Goal: Check status: Check status

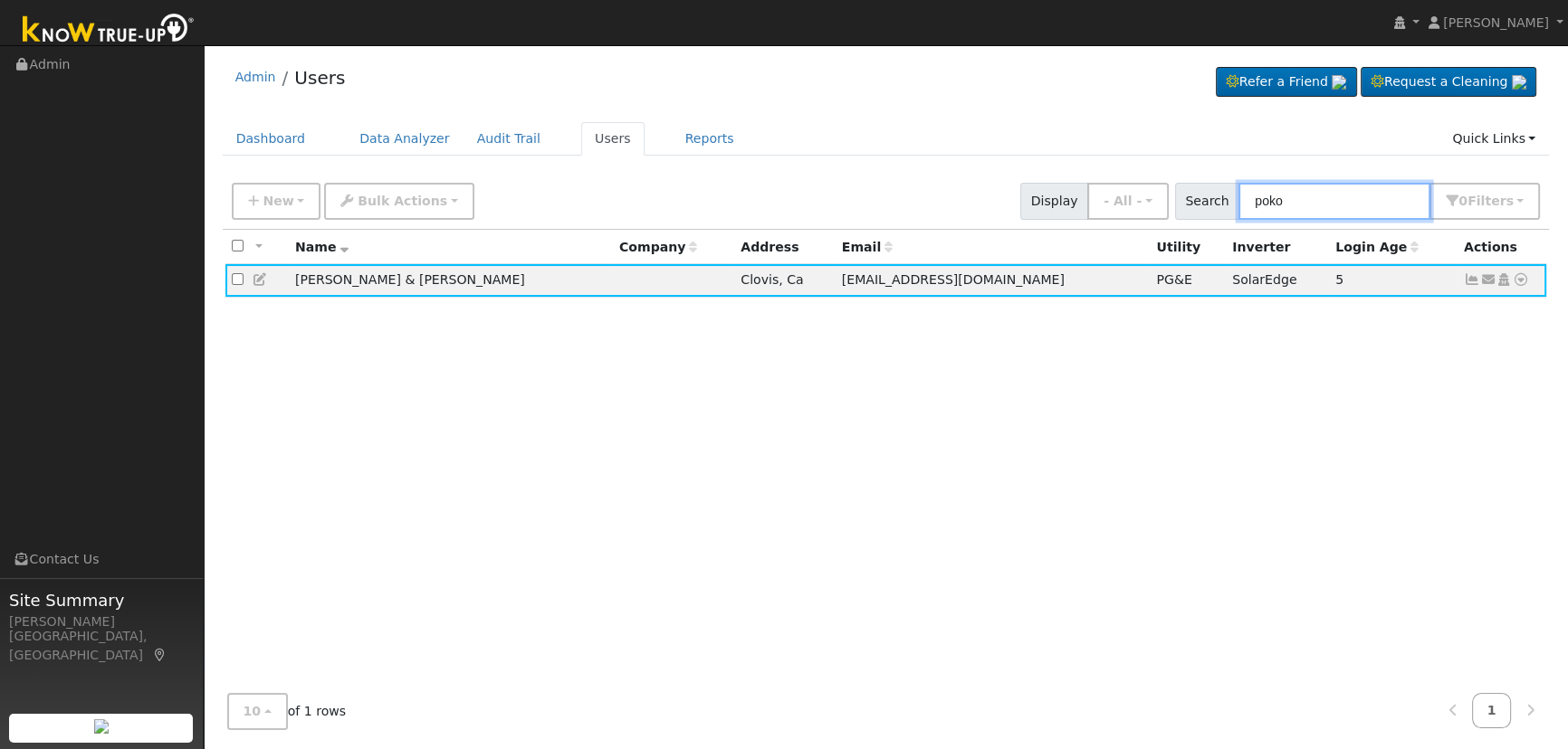
drag, startPoint x: 1373, startPoint y: 217, endPoint x: 1132, endPoint y: 172, distance: 245.2
click at [1139, 181] on div "New Add User Quick Add Quick Connect Quick Convert Lead Bulk Actions Send Email…" at bounding box center [885, 199] width 1315 height 44
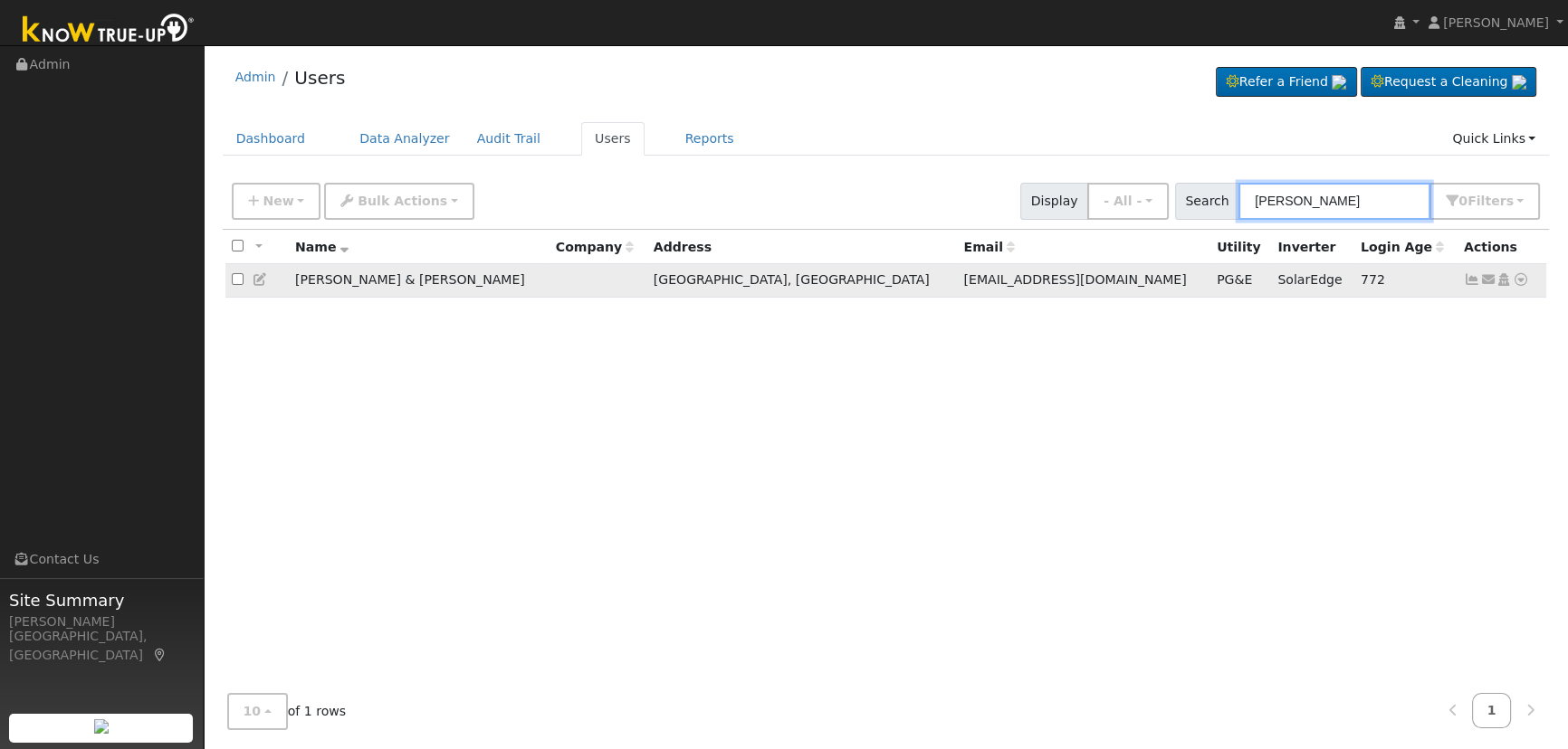
type input "[PERSON_NAME]"
click at [1465, 282] on icon at bounding box center [1472, 279] width 16 height 12
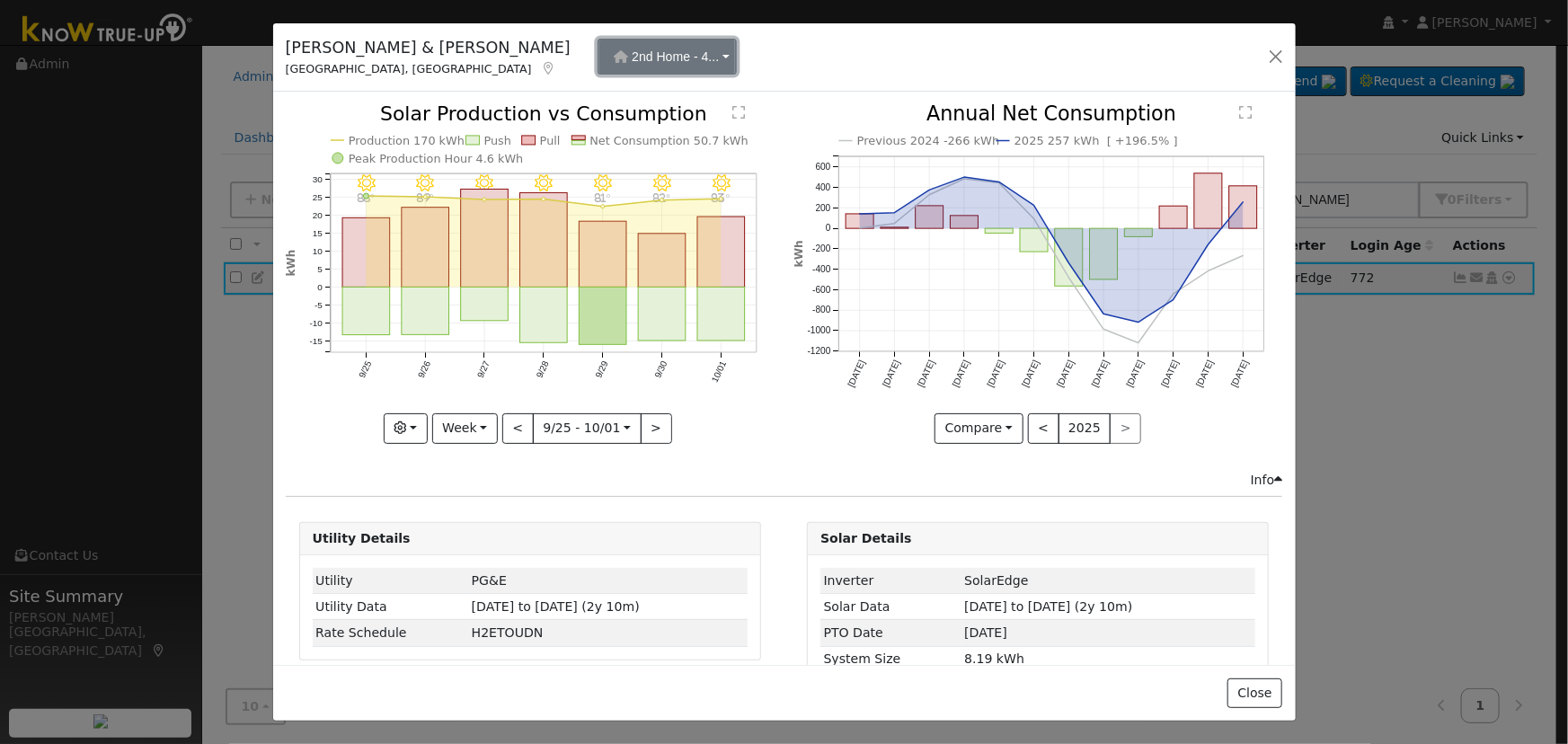
click at [632, 61] on span "2nd Home - 4..." at bounding box center [675, 56] width 87 height 14
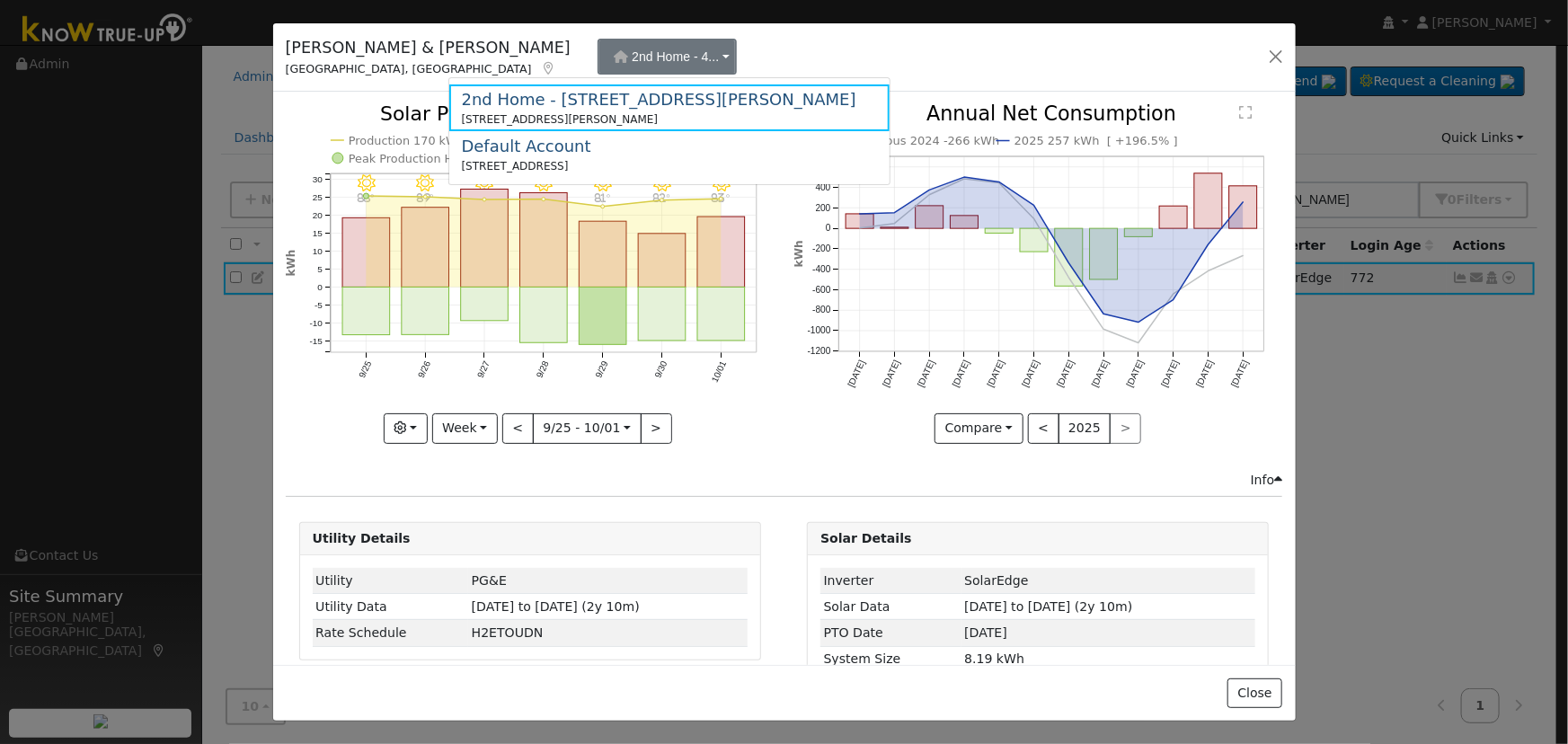
click at [555, 158] on div "[STREET_ADDRESS]" at bounding box center [527, 165] width 130 height 16
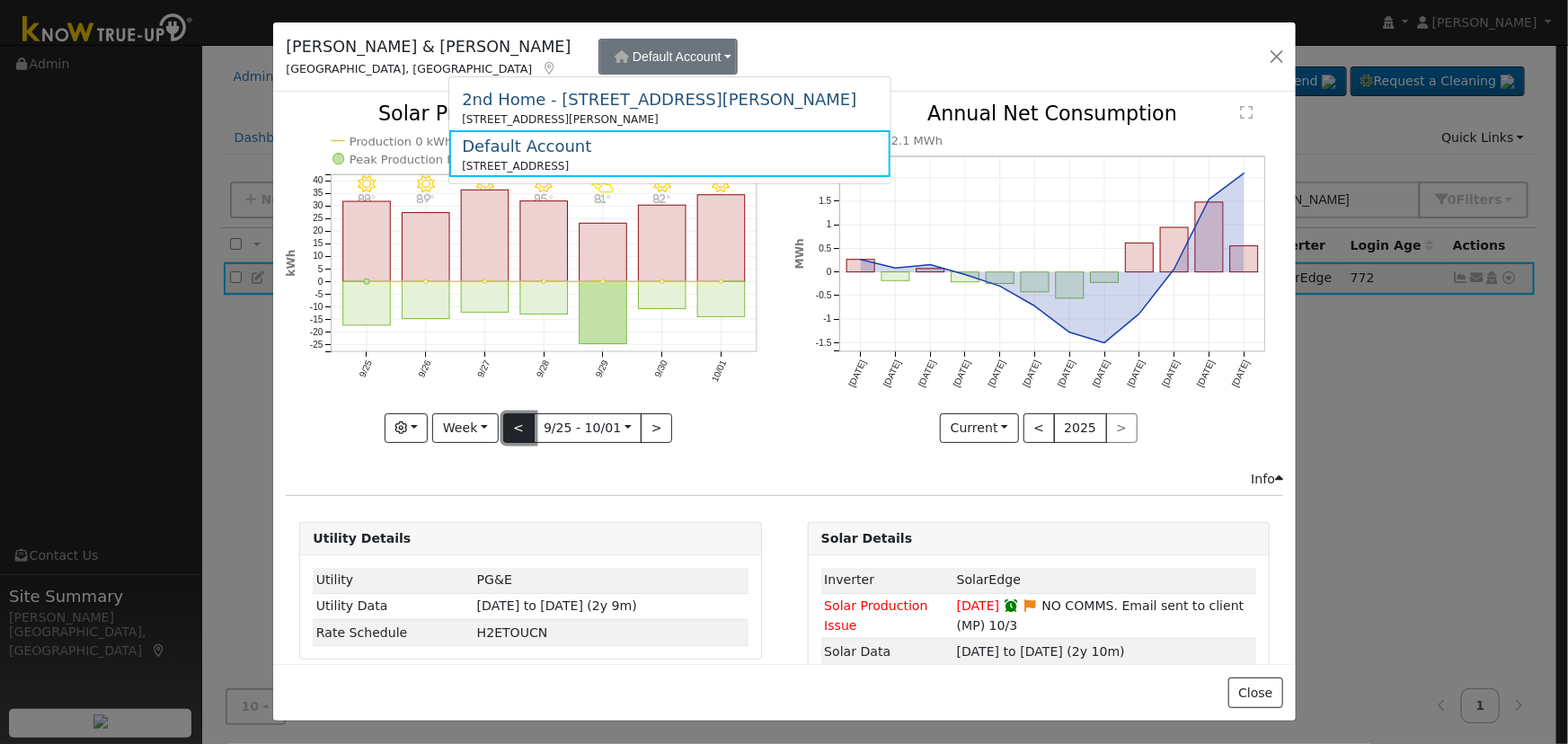
click at [507, 425] on button "<" at bounding box center [518, 428] width 31 height 31
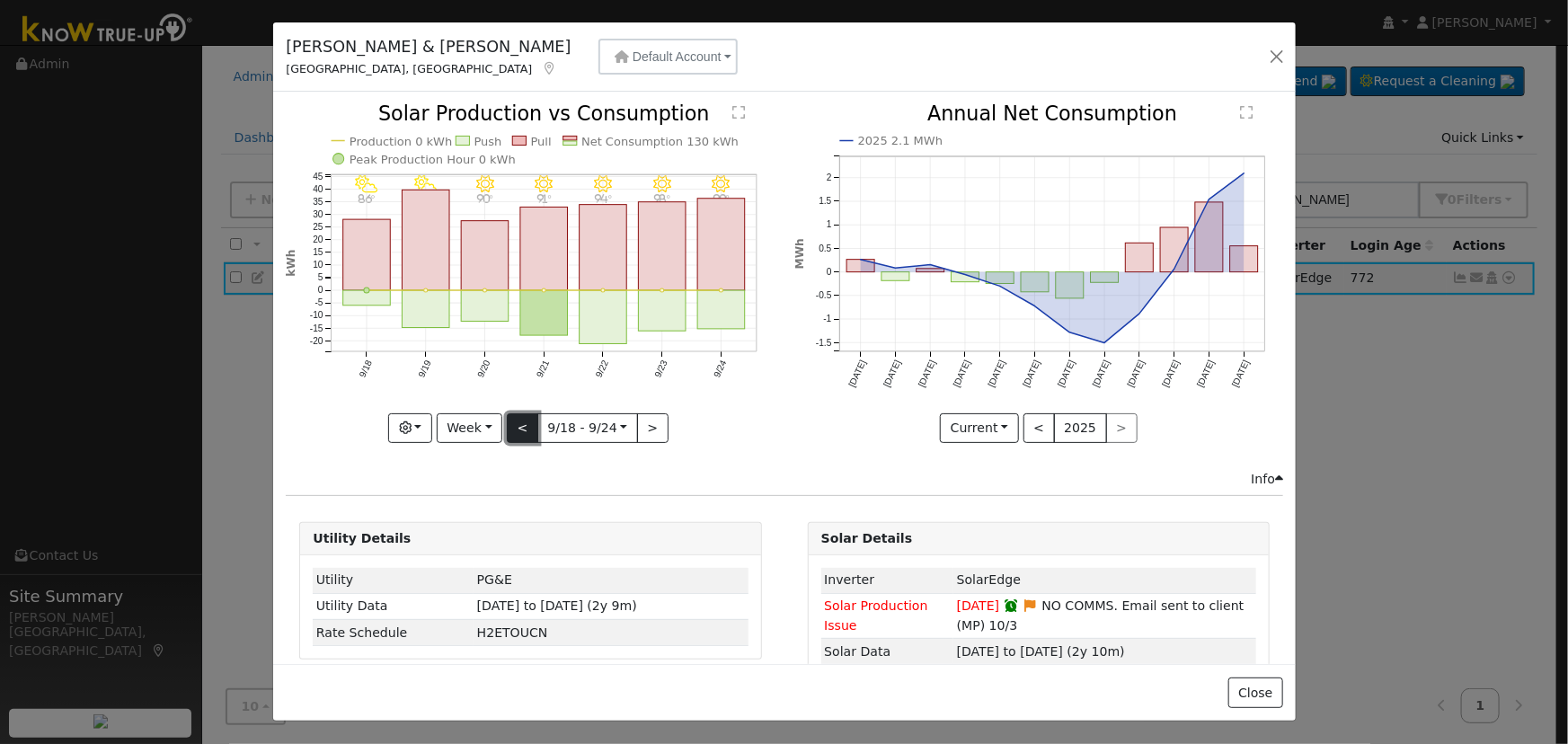
click at [521, 426] on button "<" at bounding box center [522, 428] width 31 height 31
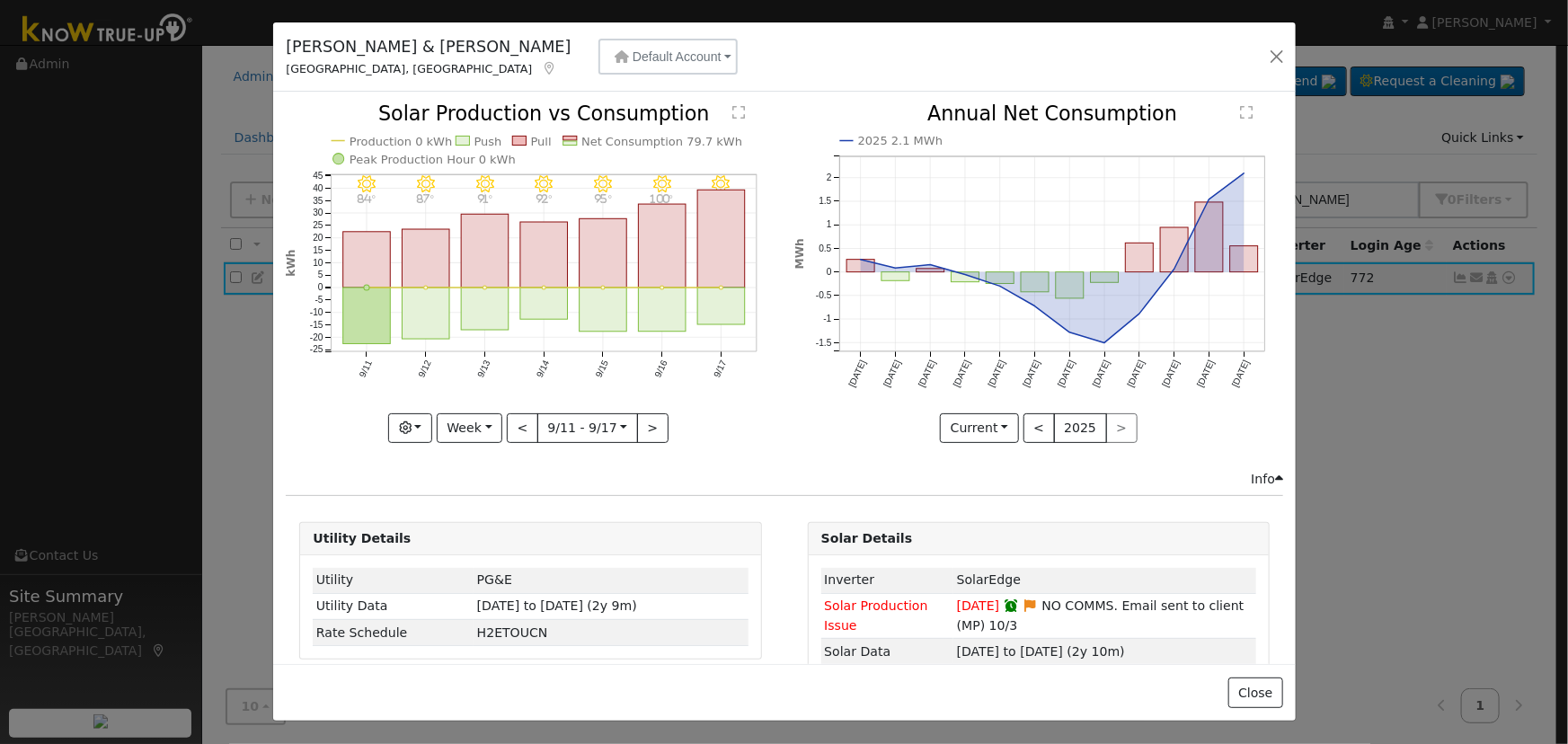
click at [521, 425] on div at bounding box center [530, 273] width 489 height 339
click at [521, 425] on button "<" at bounding box center [522, 428] width 31 height 31
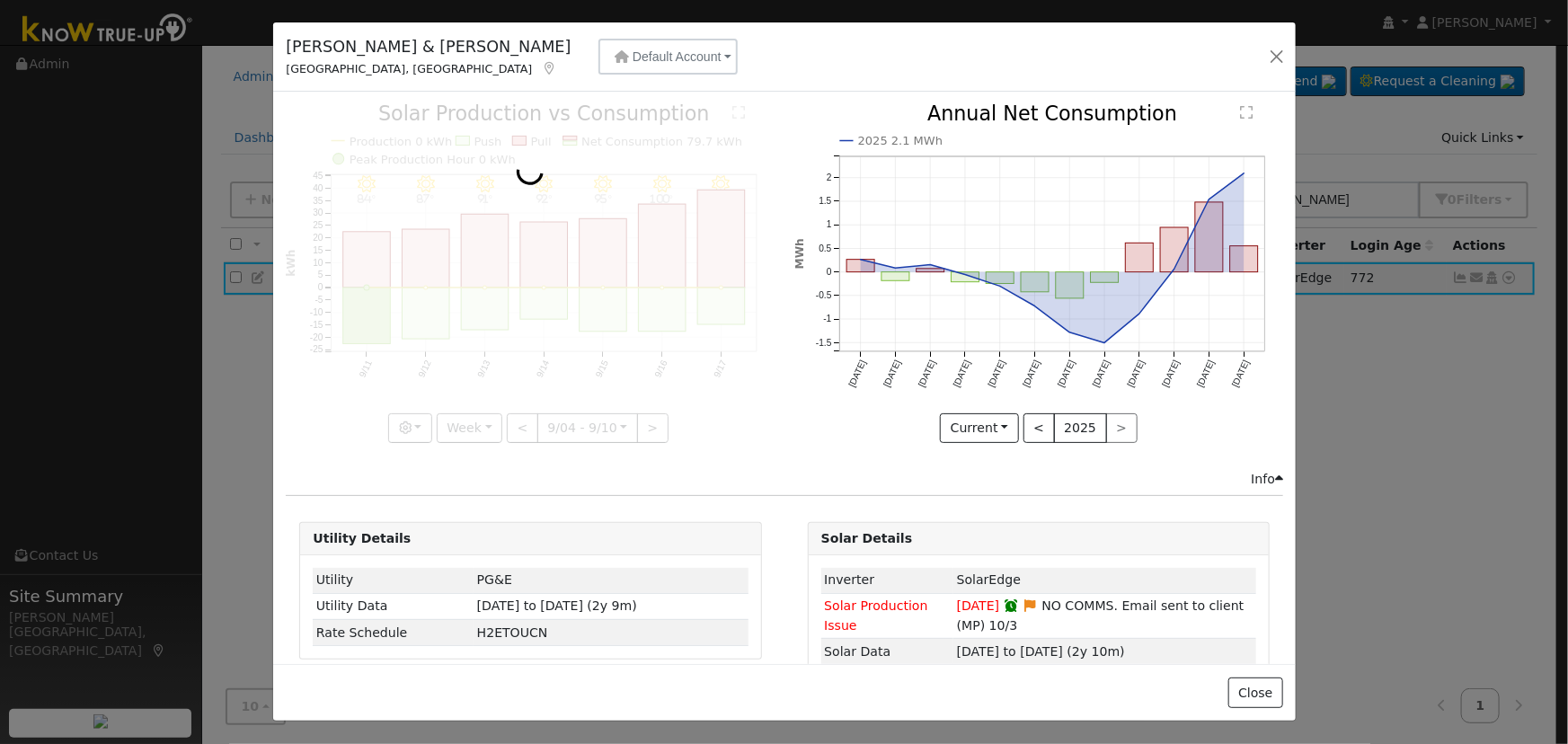
click at [521, 425] on div at bounding box center [530, 273] width 489 height 339
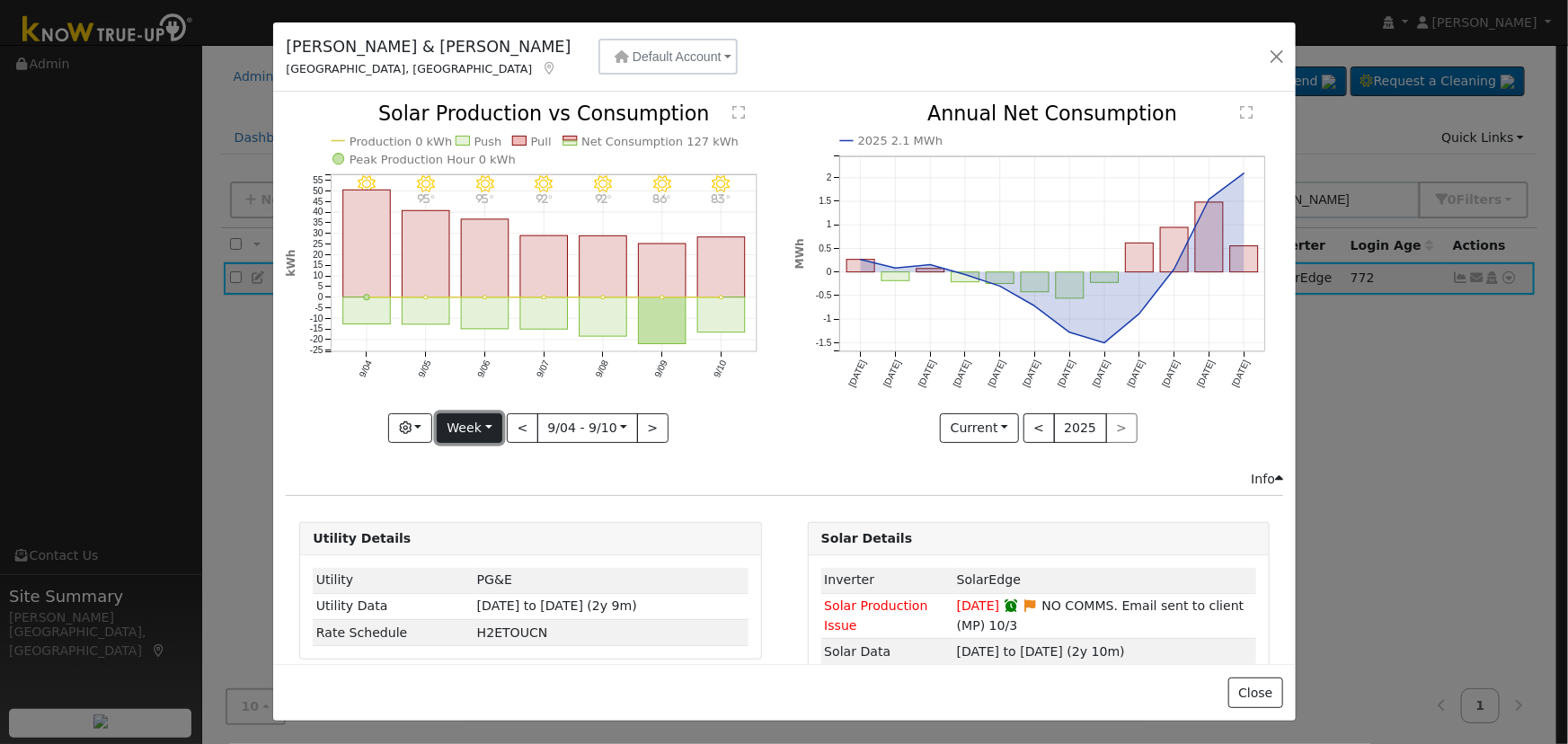
click at [481, 422] on button "Week" at bounding box center [469, 428] width 66 height 31
click at [492, 513] on link "Month" at bounding box center [500, 515] width 125 height 25
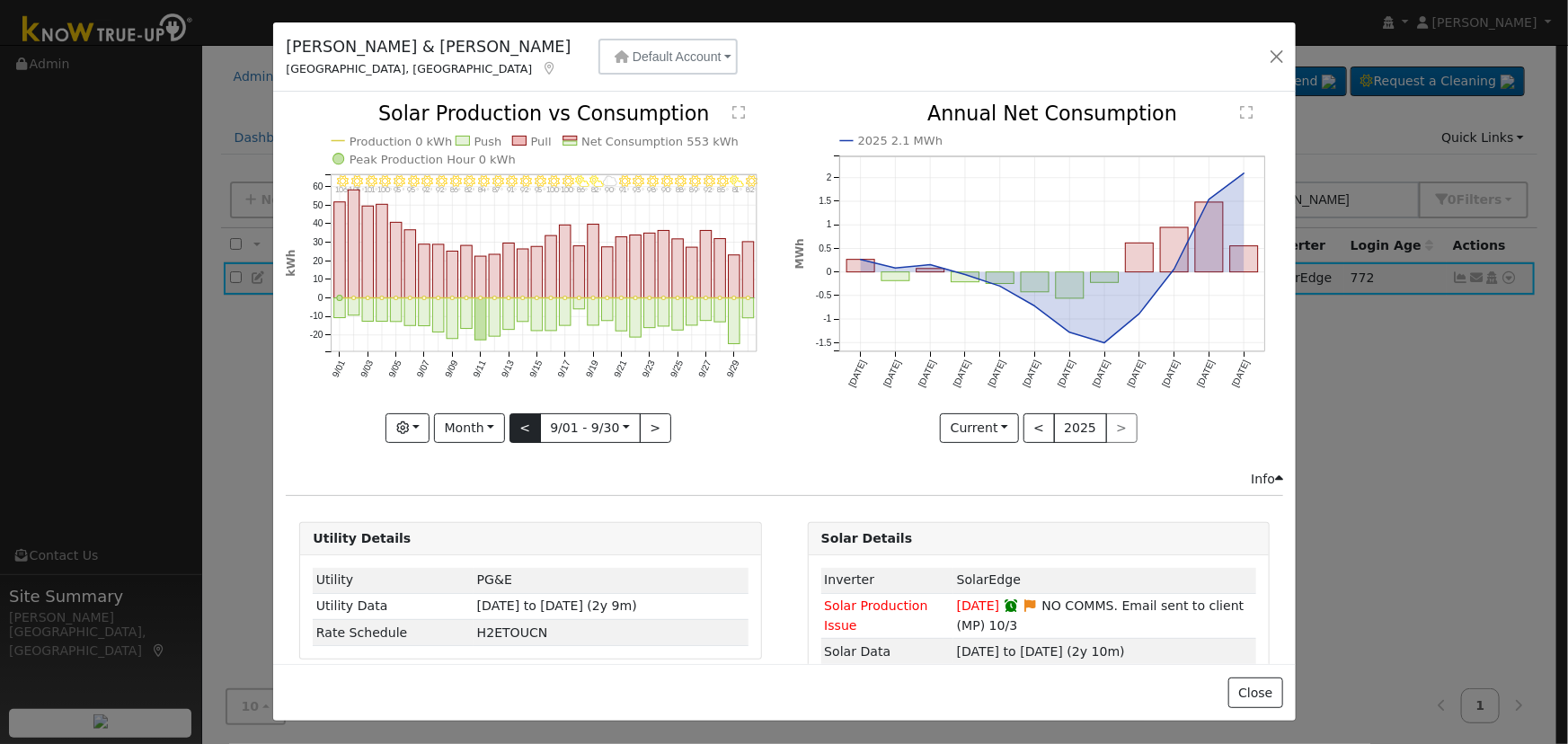
click at [514, 424] on div "9/30 - Clear 82° 9/29 - PartlyCloudy 81° 9/28 - Clear 85° 9/27 - Clear 92° 9/26…" at bounding box center [530, 273] width 489 height 339
click at [515, 424] on button "<" at bounding box center [525, 428] width 31 height 31
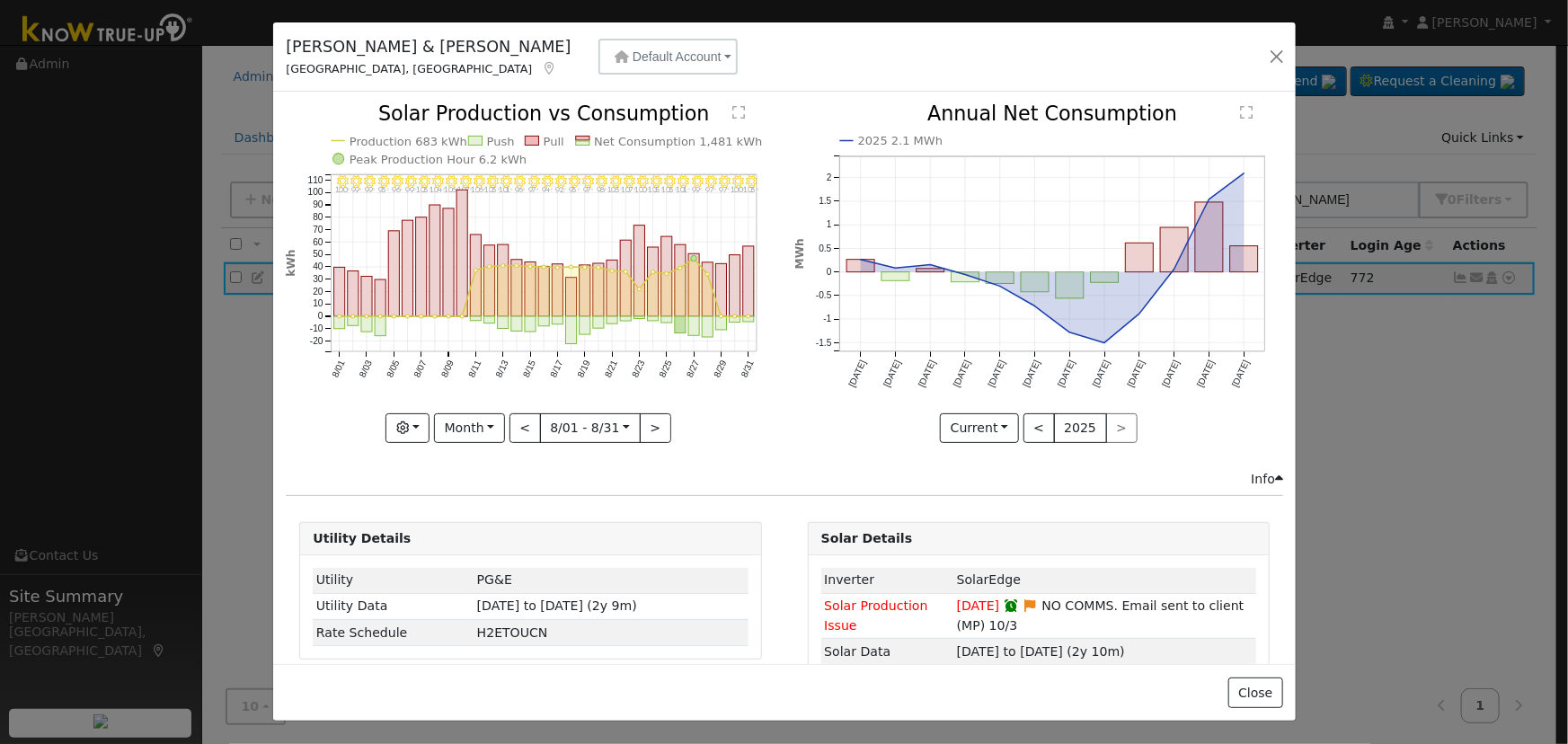
click at [515, 426] on div "8/31 - Clear 103° 8/30 - Clear 100° 8/29 - Clear 97° 8/28 - Clear 97° 8/27 - Cl…" at bounding box center [530, 273] width 489 height 339
click at [518, 422] on button "<" at bounding box center [525, 428] width 31 height 31
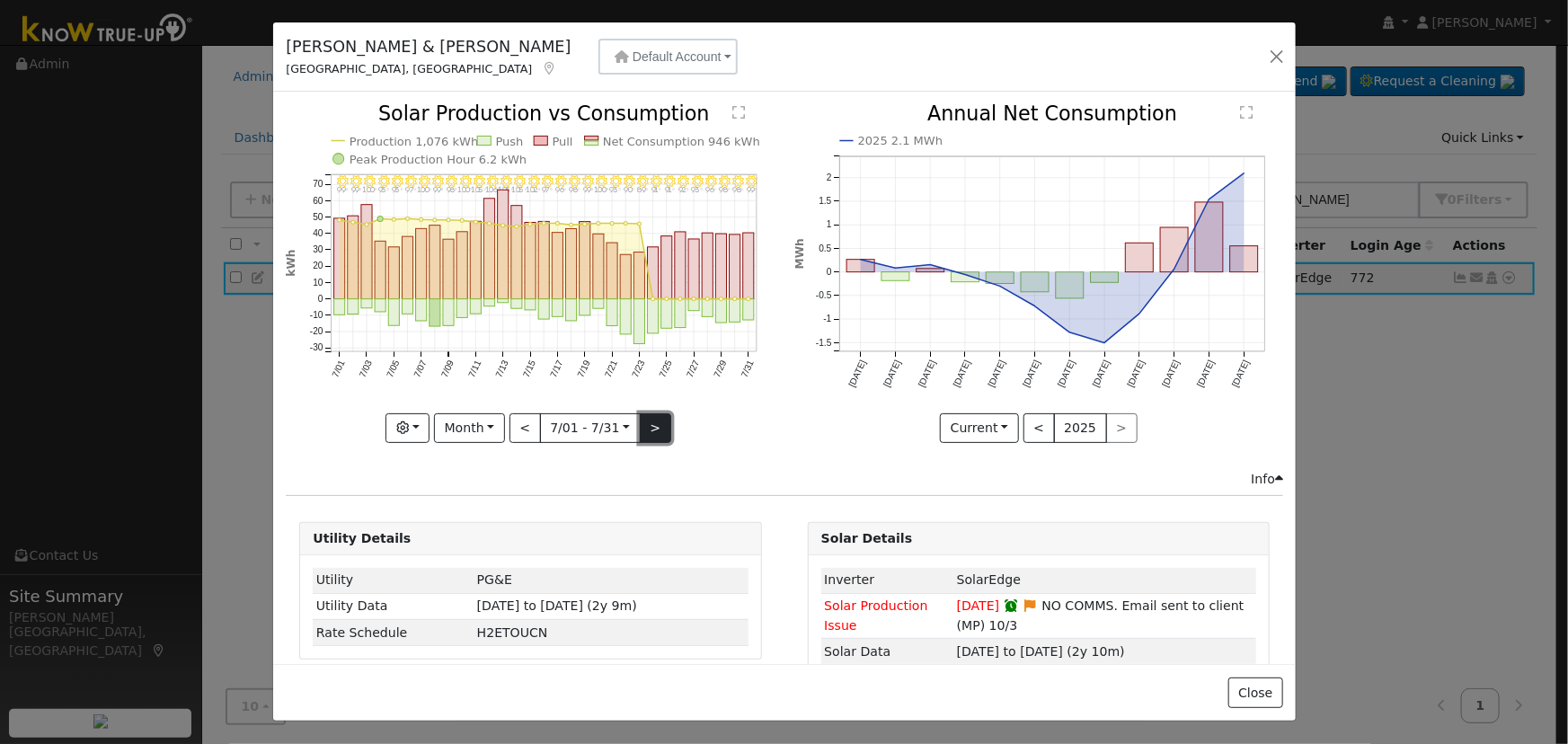
click at [652, 420] on button ">" at bounding box center [654, 428] width 31 height 31
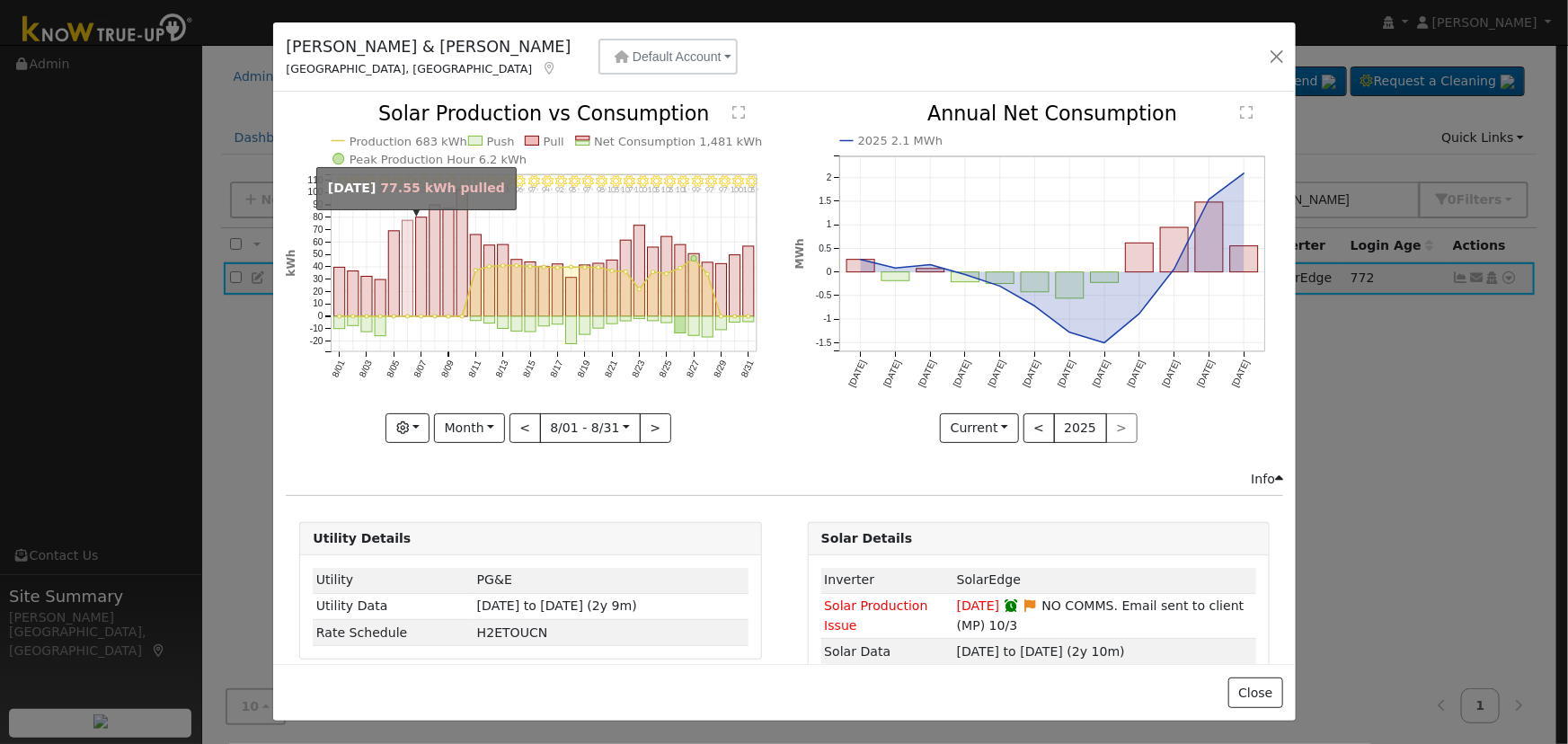
click at [403, 309] on rect "onclick=""" at bounding box center [407, 268] width 10 height 96
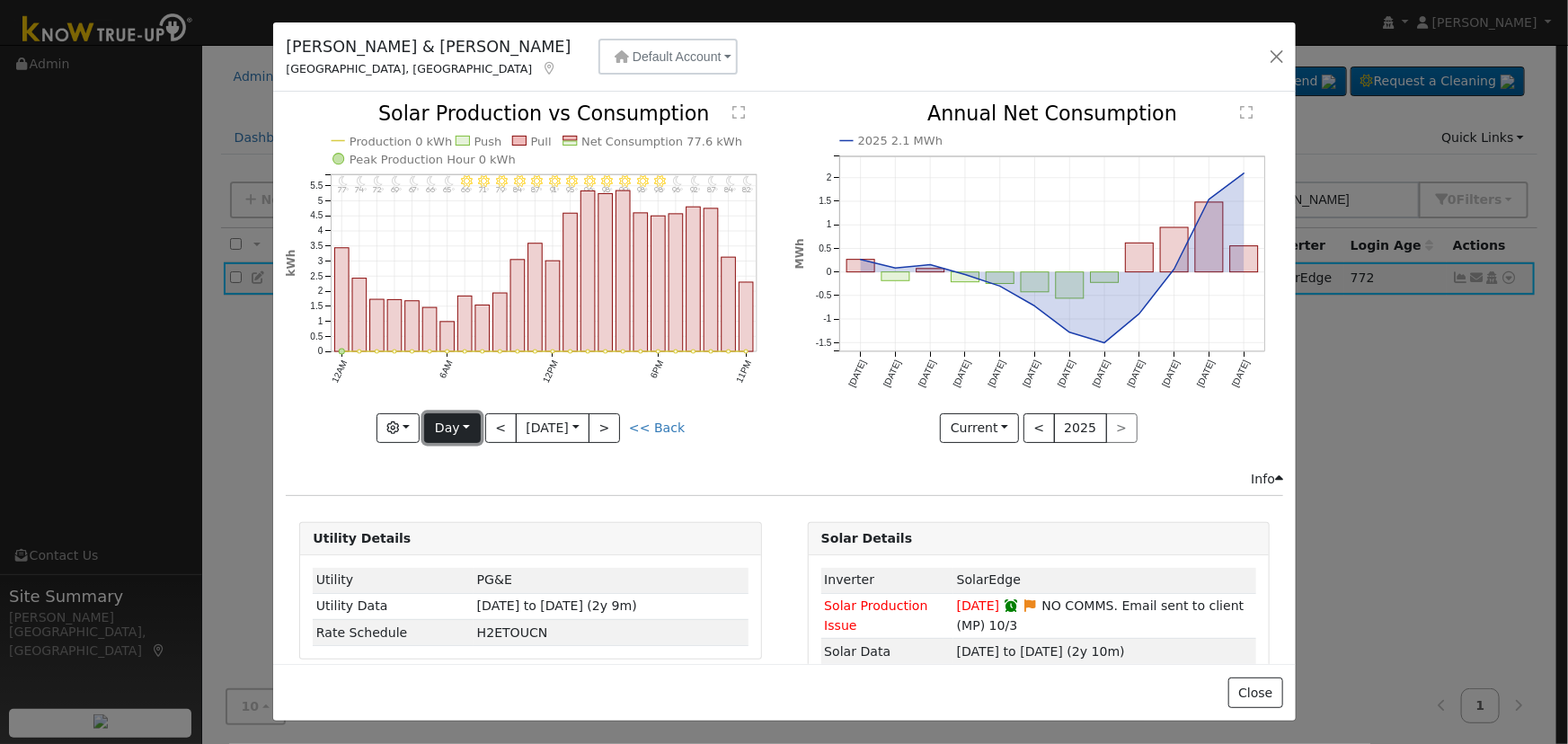
click at [456, 417] on button "Day" at bounding box center [452, 428] width 55 height 31
click at [487, 519] on link "Month" at bounding box center [487, 515] width 125 height 25
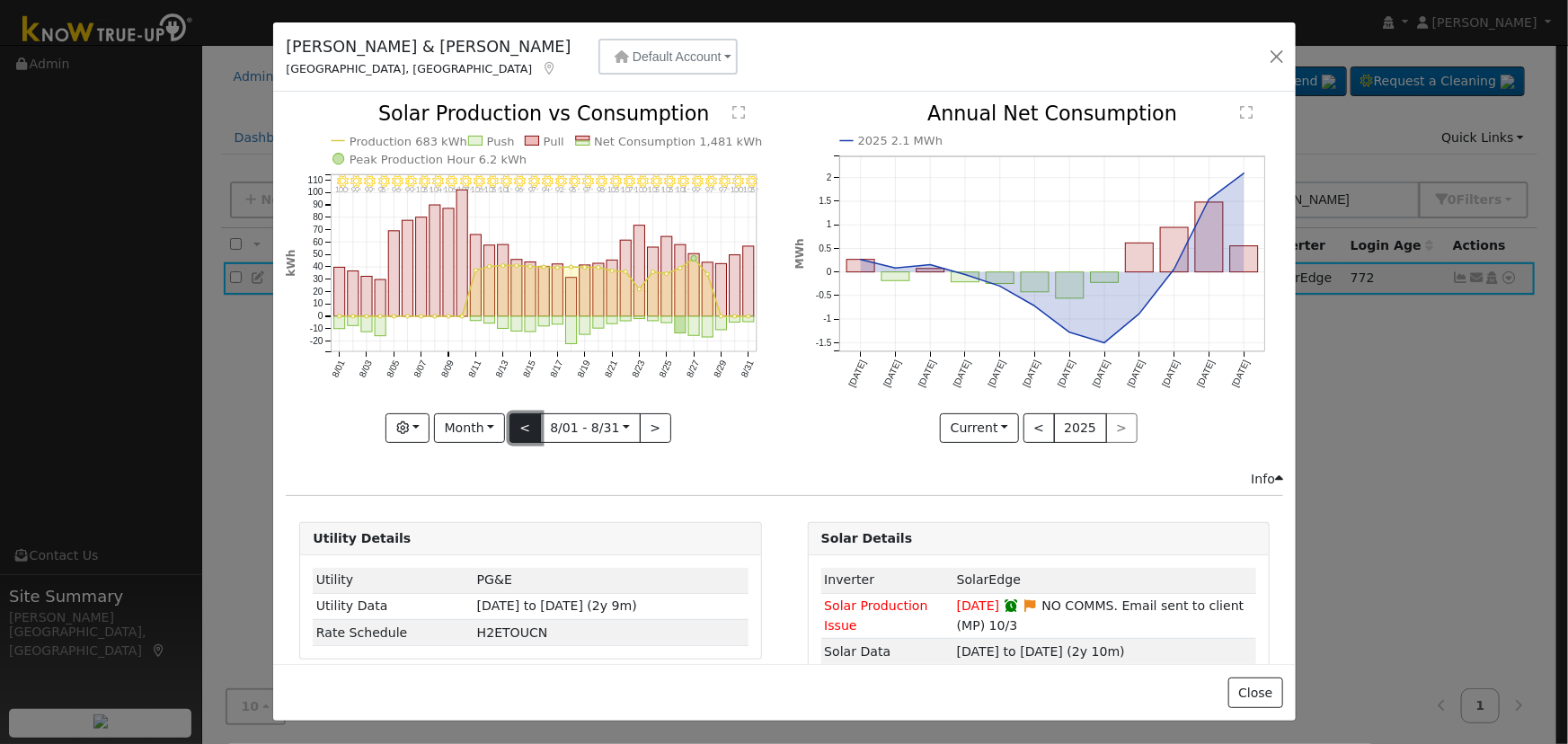
click at [519, 422] on button "<" at bounding box center [525, 428] width 31 height 31
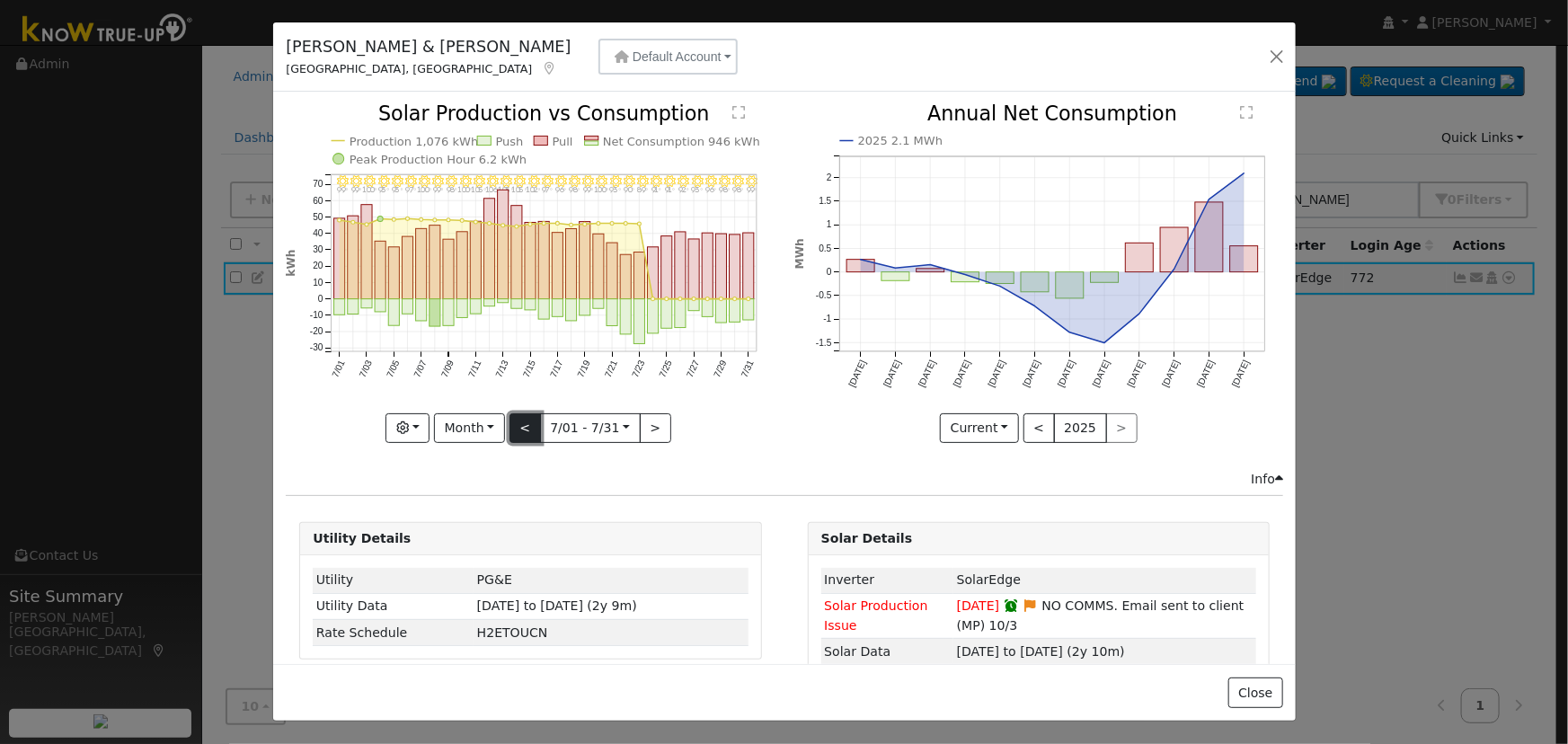
click at [519, 422] on button "<" at bounding box center [525, 428] width 31 height 31
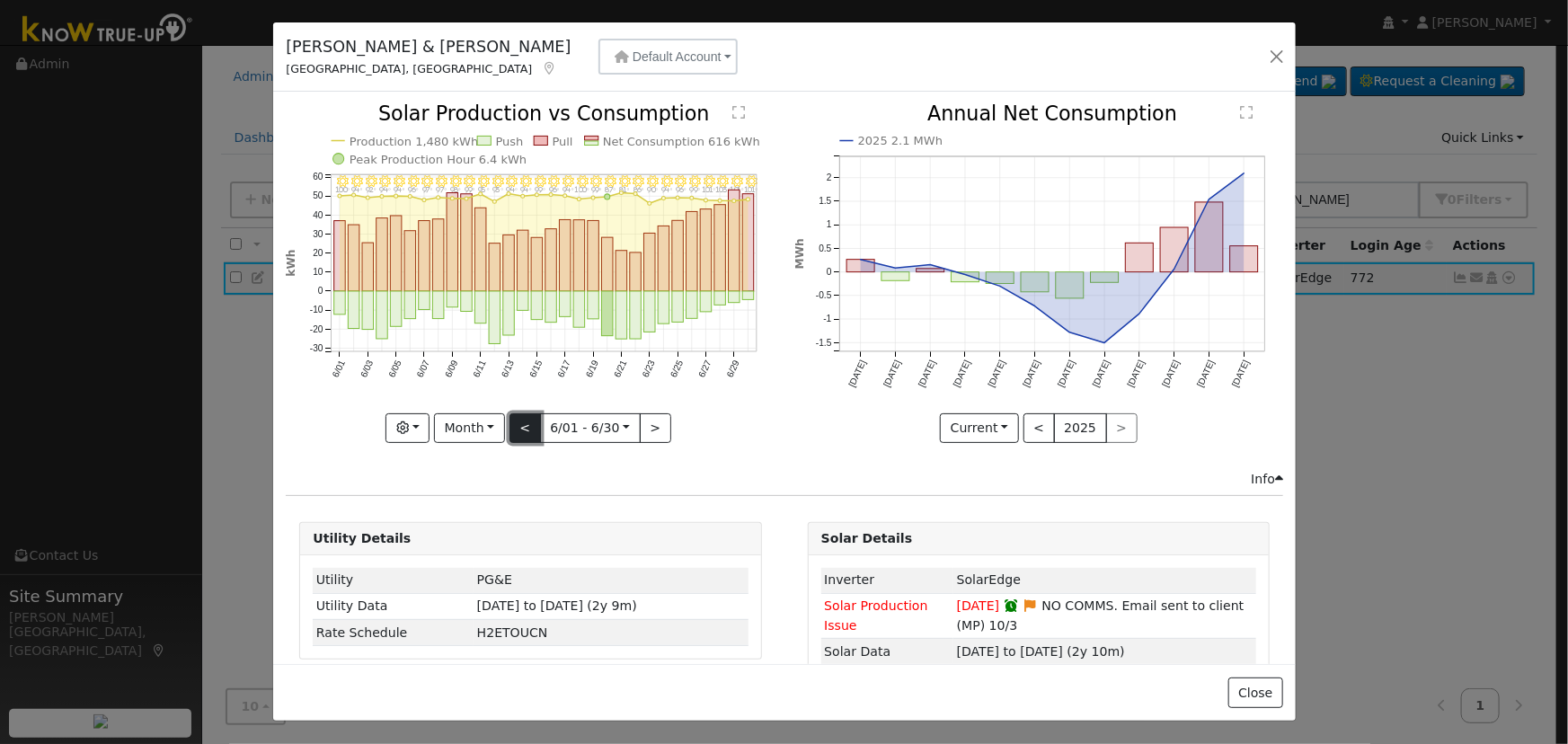
click at [519, 422] on button "<" at bounding box center [525, 428] width 31 height 31
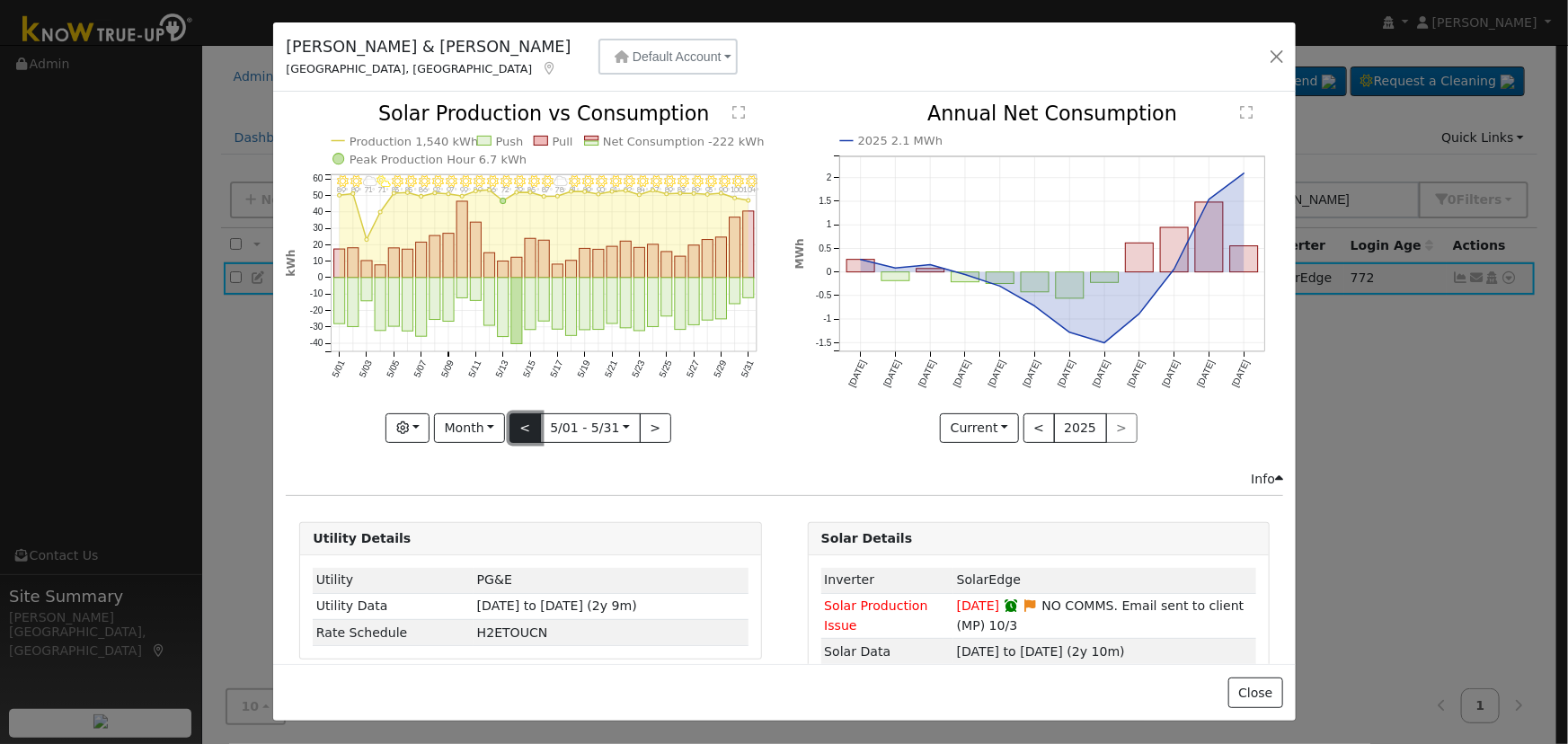
click at [519, 422] on button "<" at bounding box center [525, 428] width 31 height 31
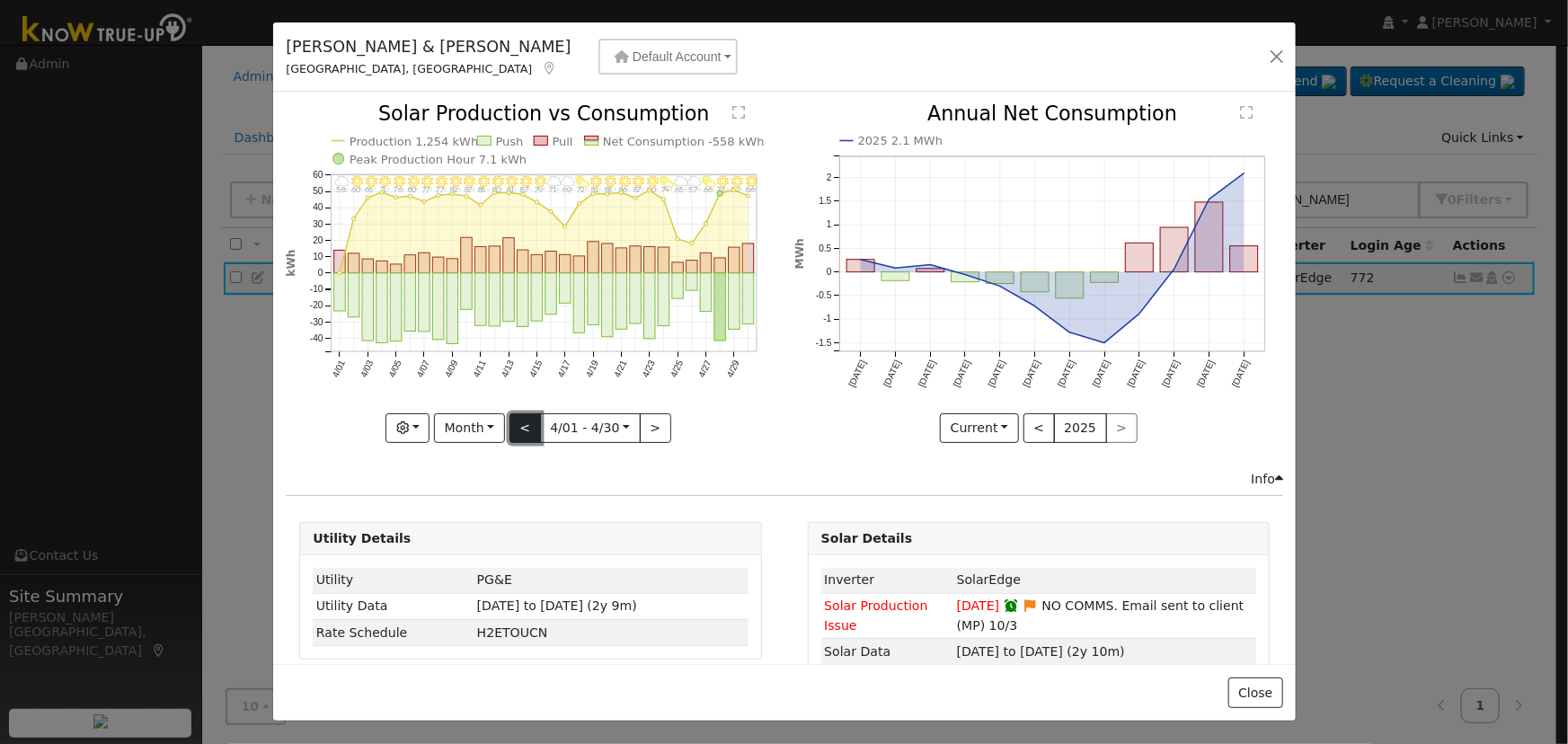
click at [519, 422] on button "<" at bounding box center [525, 428] width 31 height 31
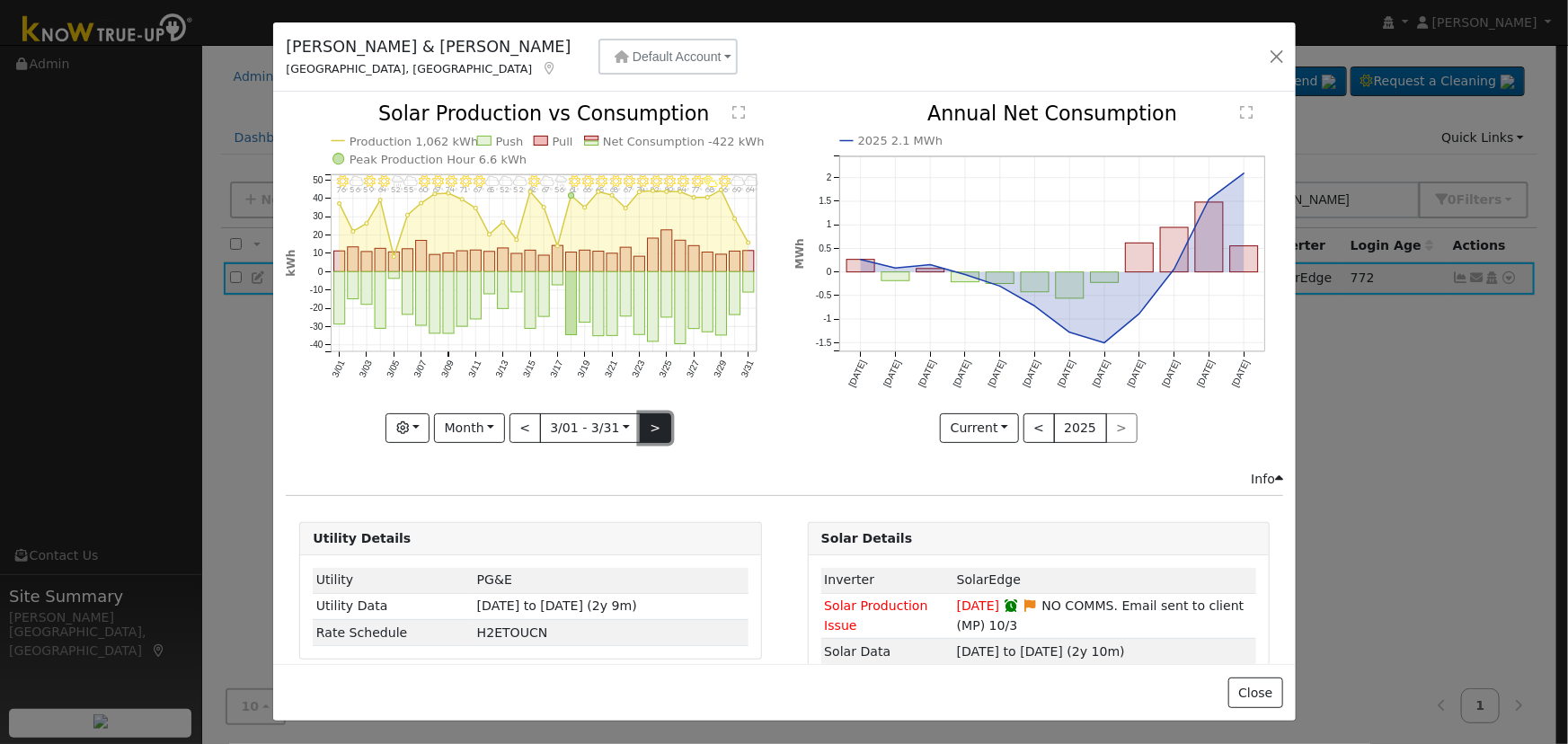
click at [650, 422] on button ">" at bounding box center [654, 428] width 31 height 31
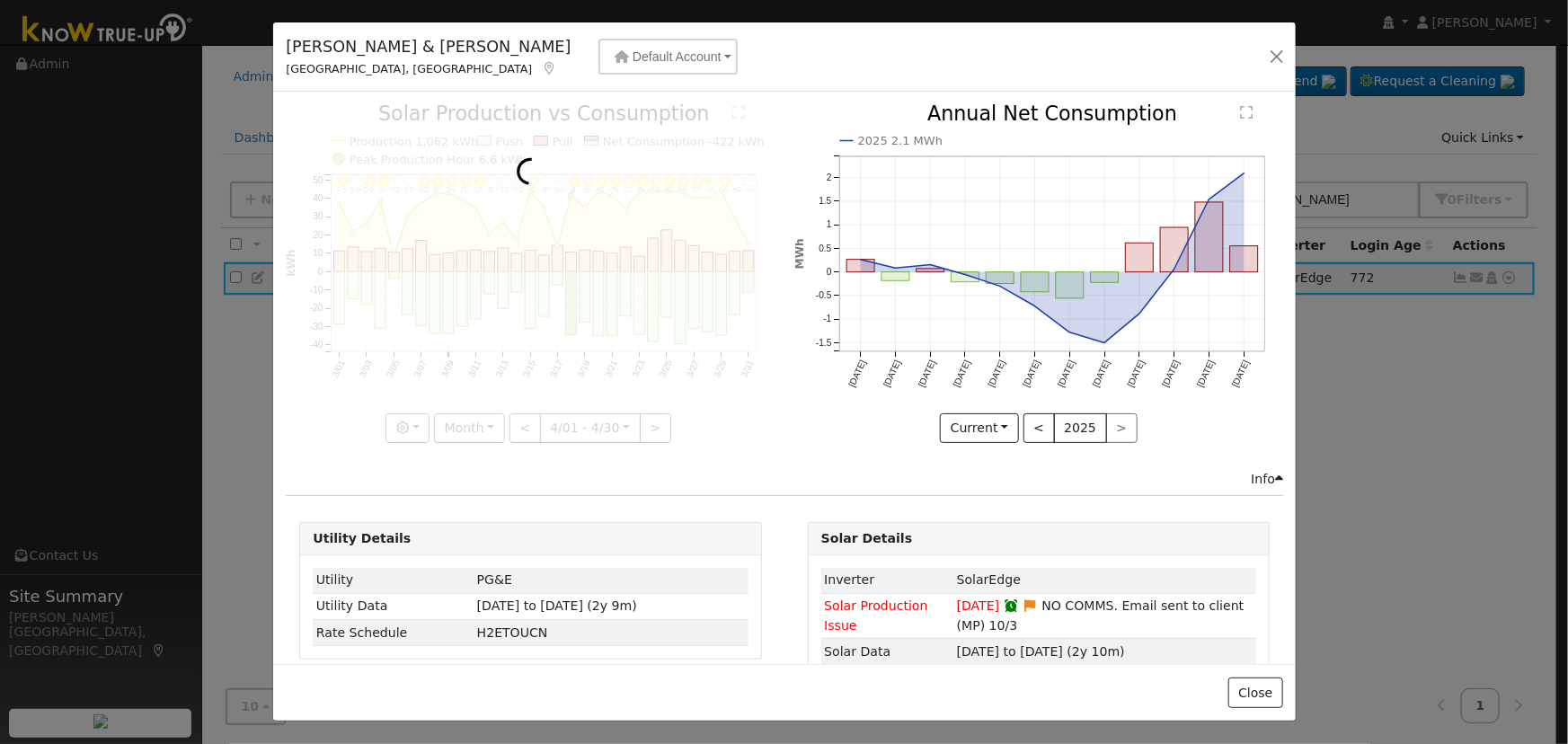
click at [650, 421] on div at bounding box center [530, 273] width 489 height 339
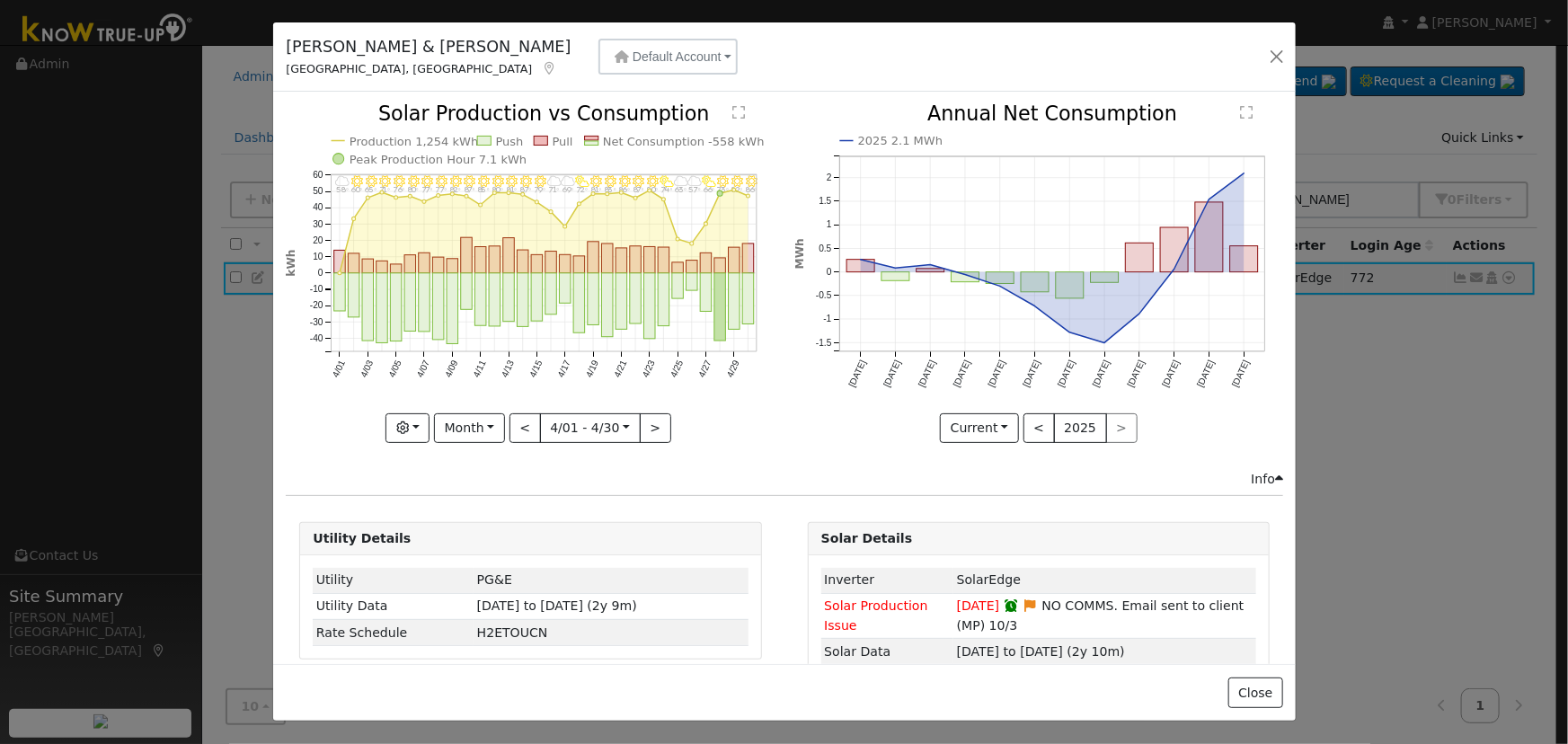
click at [650, 421] on div "4/30 - MostlyClear 86° 4/29 - Clear 82° 4/28 - MostlyClear 73° 4/27 - PartlyClo…" at bounding box center [530, 273] width 489 height 339
click at [650, 421] on button ">" at bounding box center [654, 428] width 31 height 31
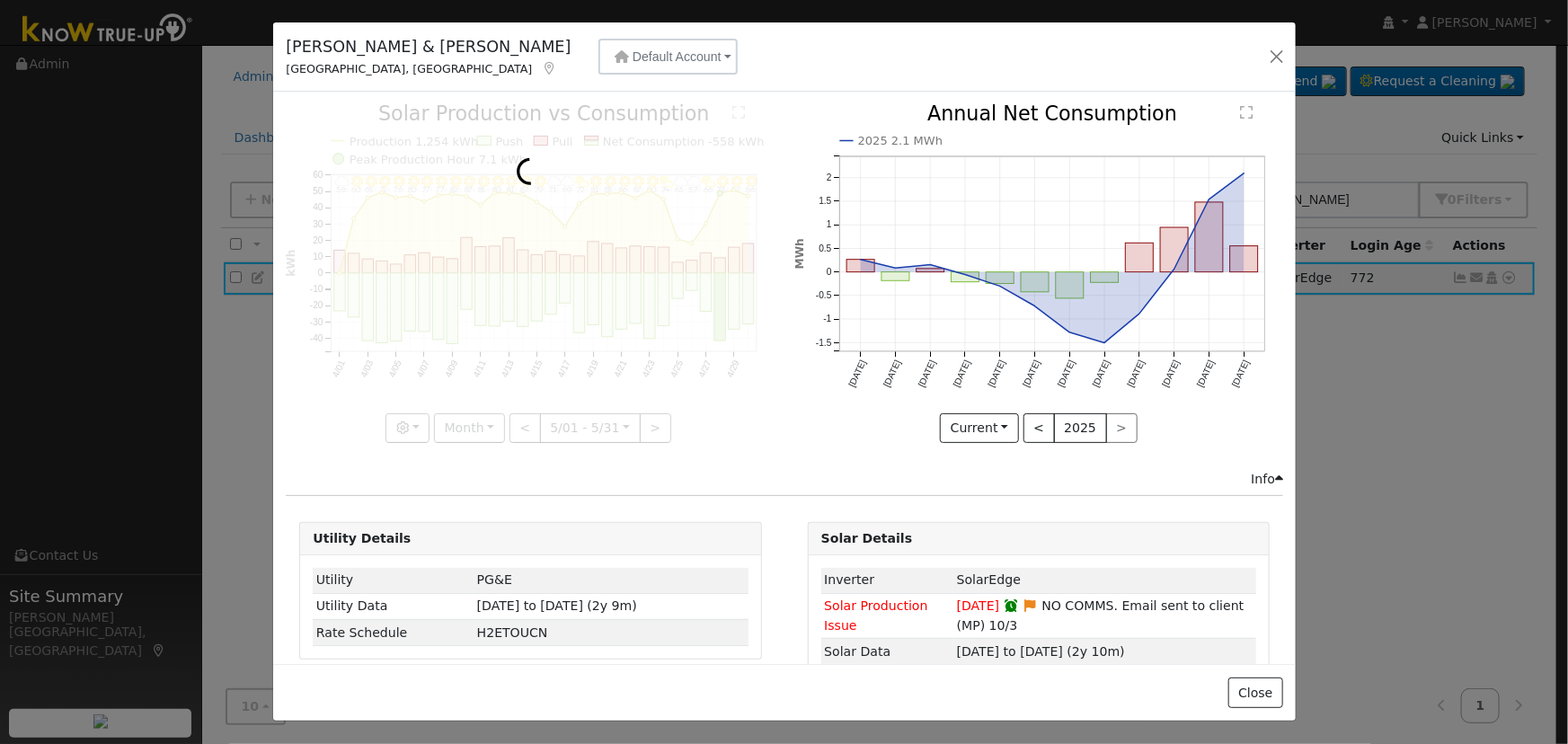
click at [650, 421] on div at bounding box center [530, 273] width 489 height 339
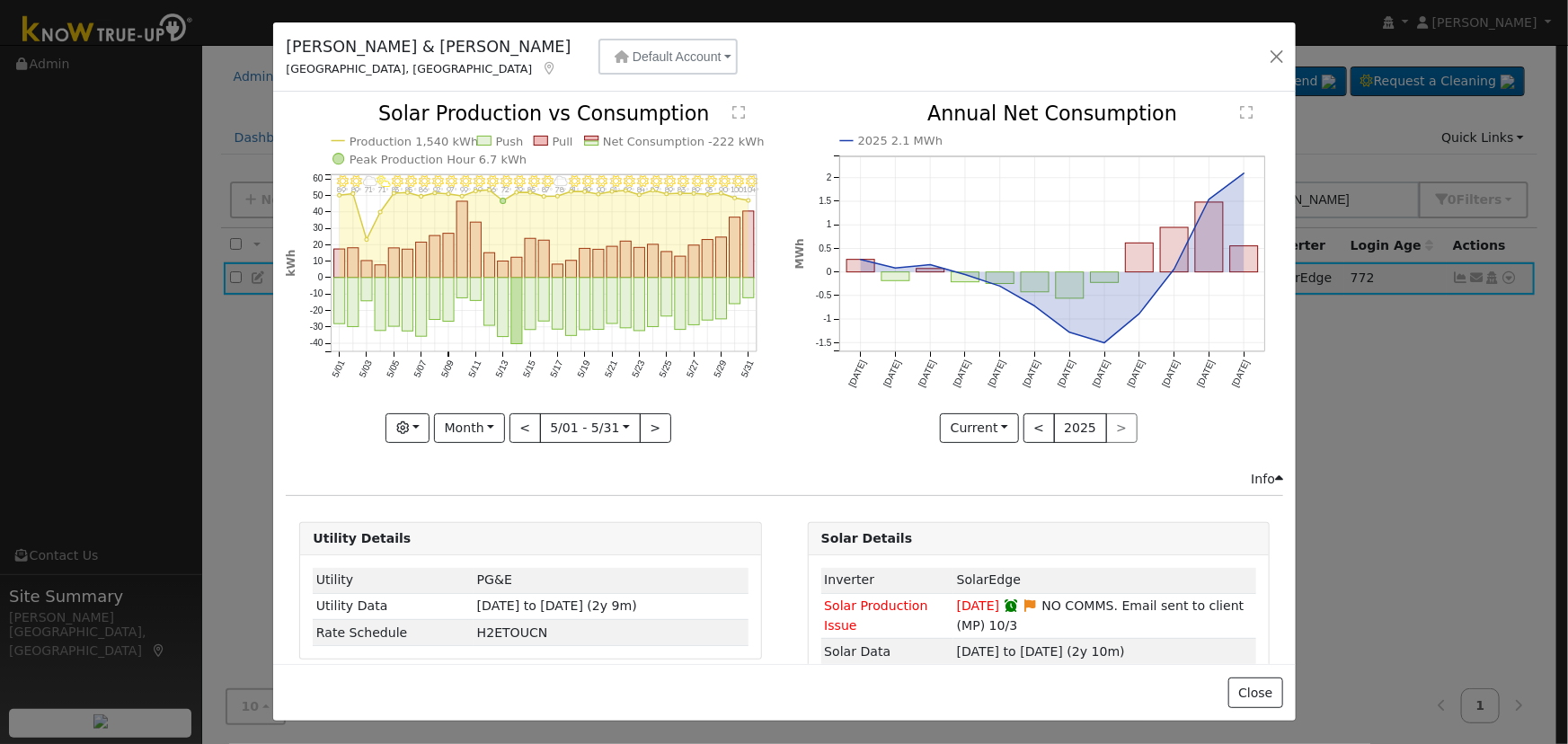
click at [650, 421] on div at bounding box center [530, 273] width 489 height 339
click at [650, 421] on button ">" at bounding box center [654, 428] width 31 height 31
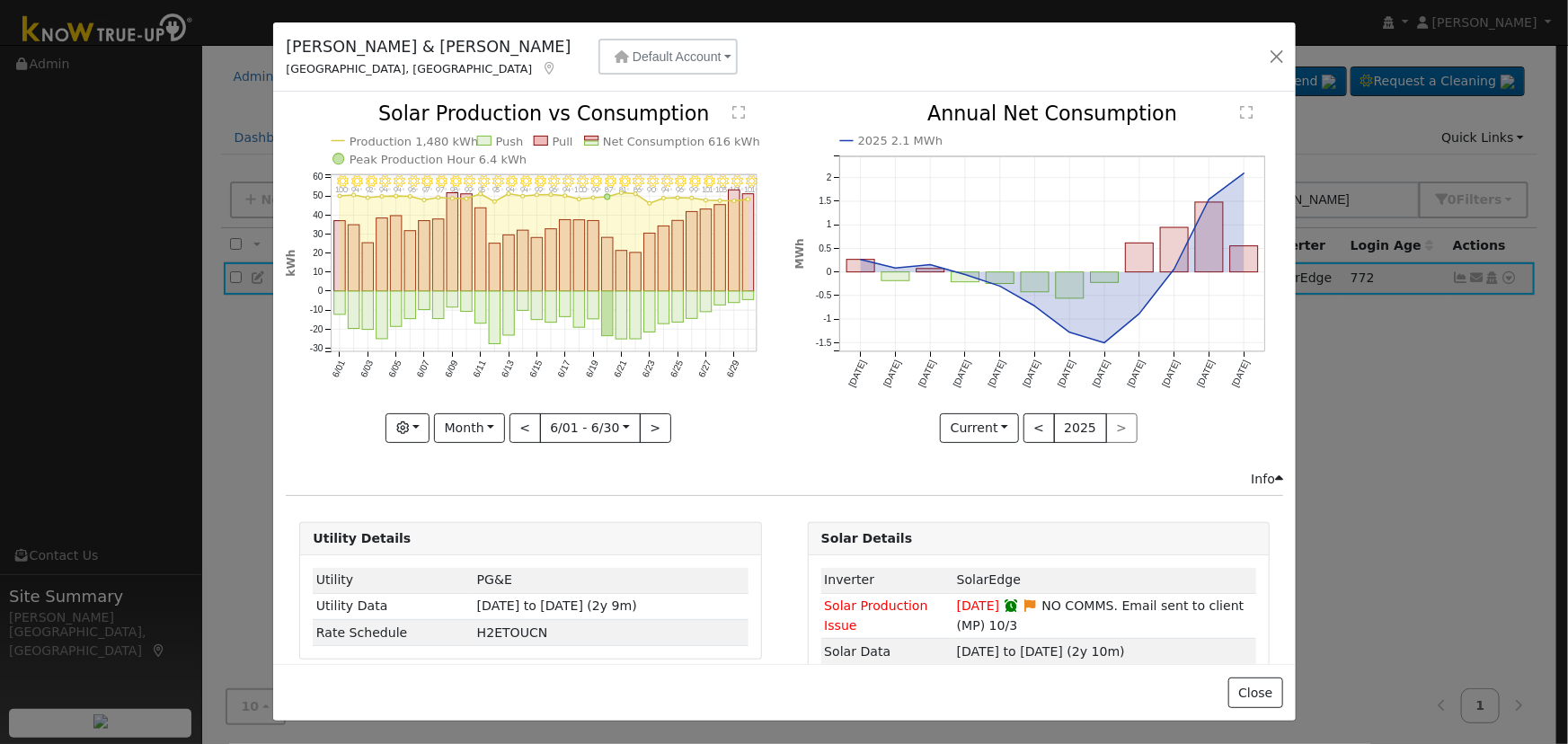
click at [650, 421] on div at bounding box center [530, 273] width 489 height 339
drag, startPoint x: 473, startPoint y: 425, endPoint x: 488, endPoint y: 416, distance: 17.5
click at [473, 423] on button "Month" at bounding box center [469, 428] width 71 height 31
click at [483, 545] on link "Year" at bounding box center [497, 540] width 125 height 25
type input "[DATE]"
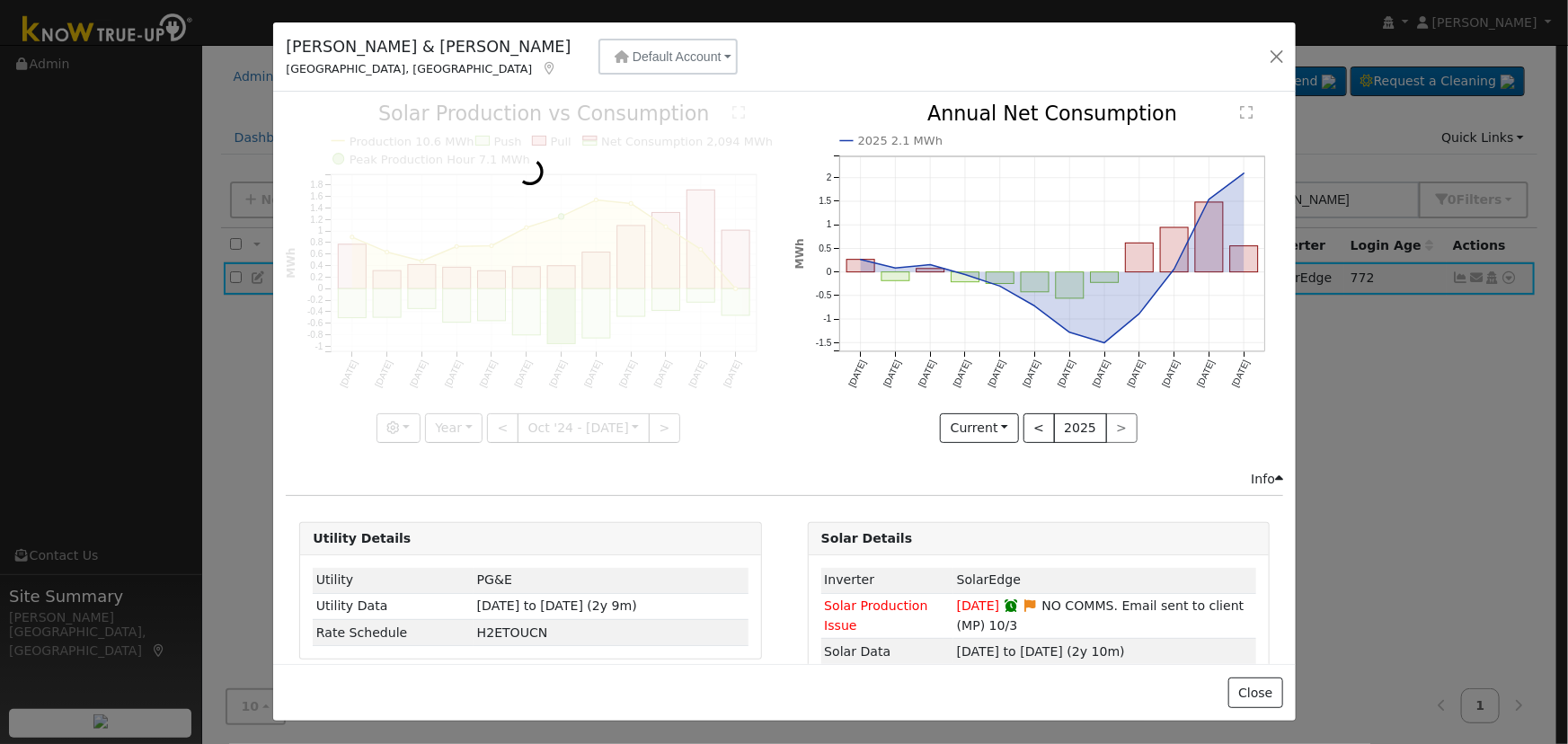
click at [403, 428] on div at bounding box center [530, 273] width 489 height 339
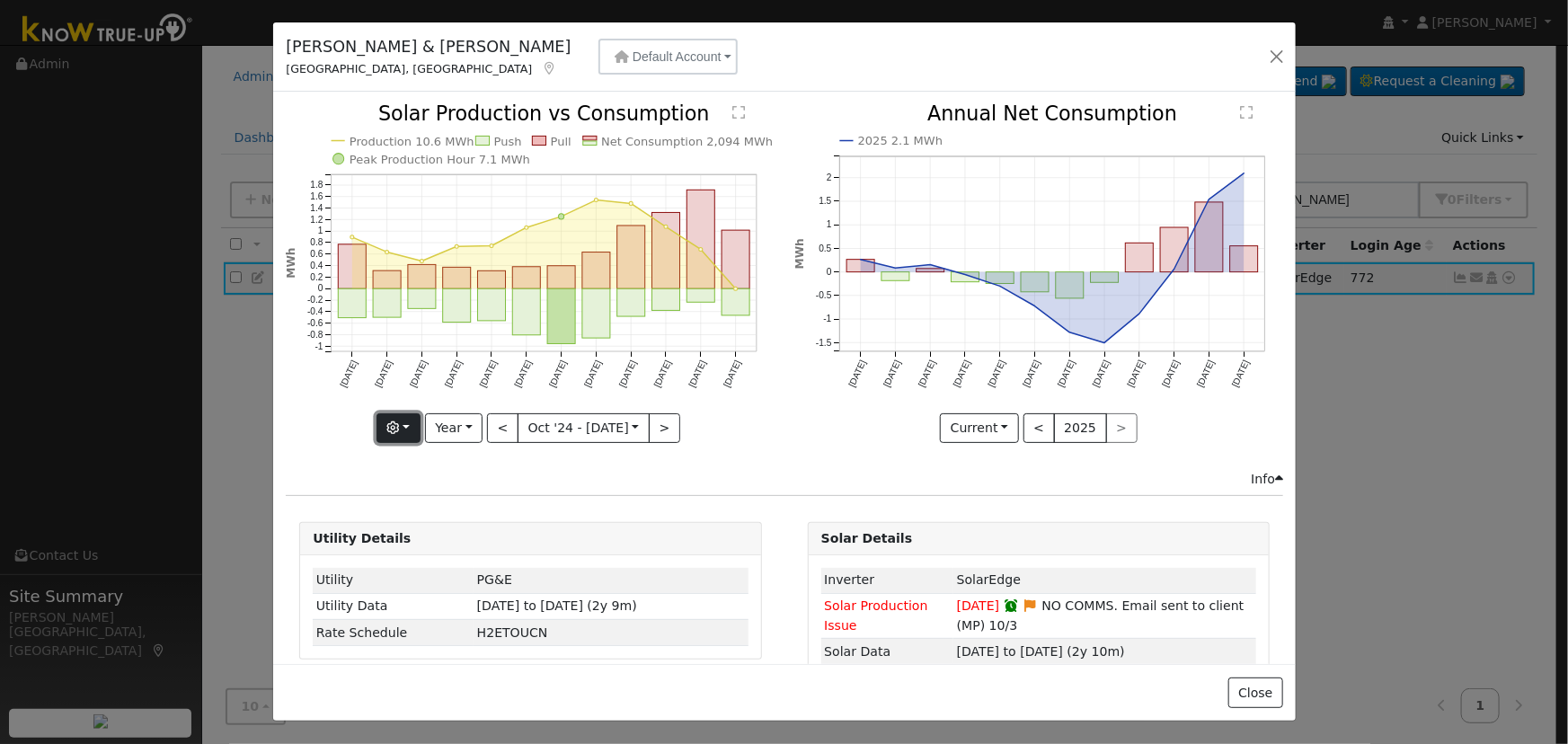
click at [421, 420] on button "button" at bounding box center [398, 428] width 44 height 31
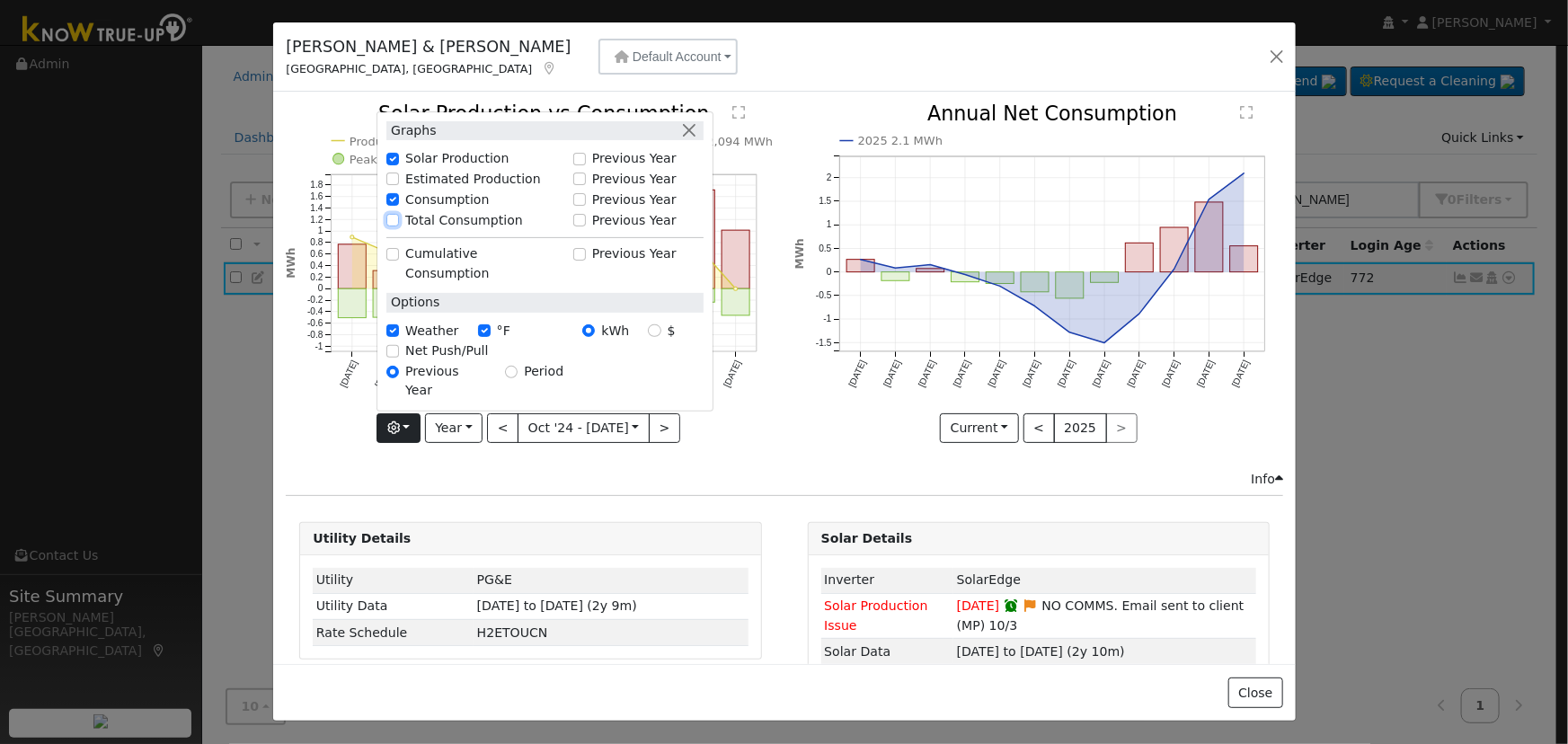
click at [396, 226] on input "Total Consumption" at bounding box center [392, 220] width 12 height 12
checkbox input "true"
click at [684, 140] on button "button" at bounding box center [690, 131] width 19 height 19
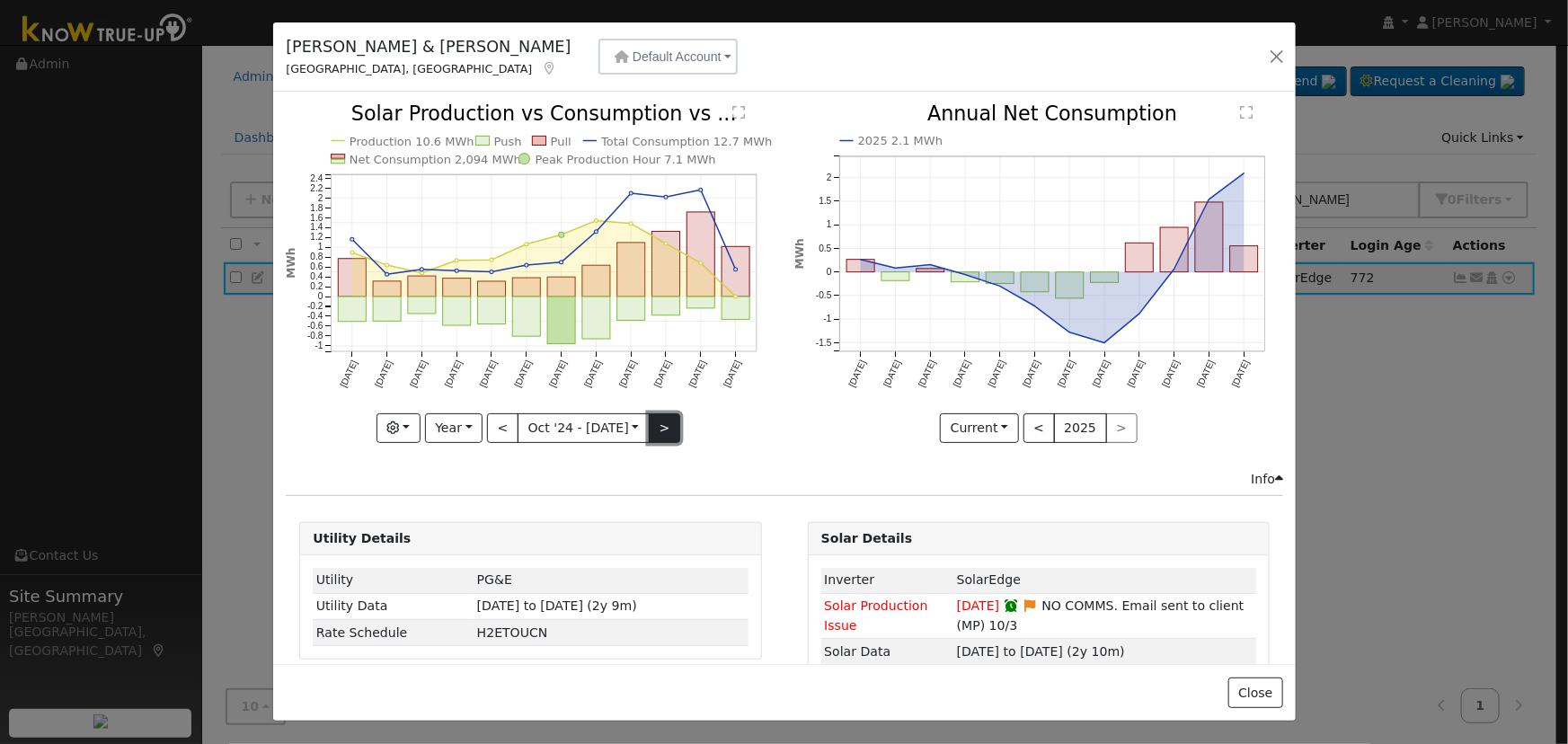
click at [662, 424] on button ">" at bounding box center [664, 428] width 31 height 31
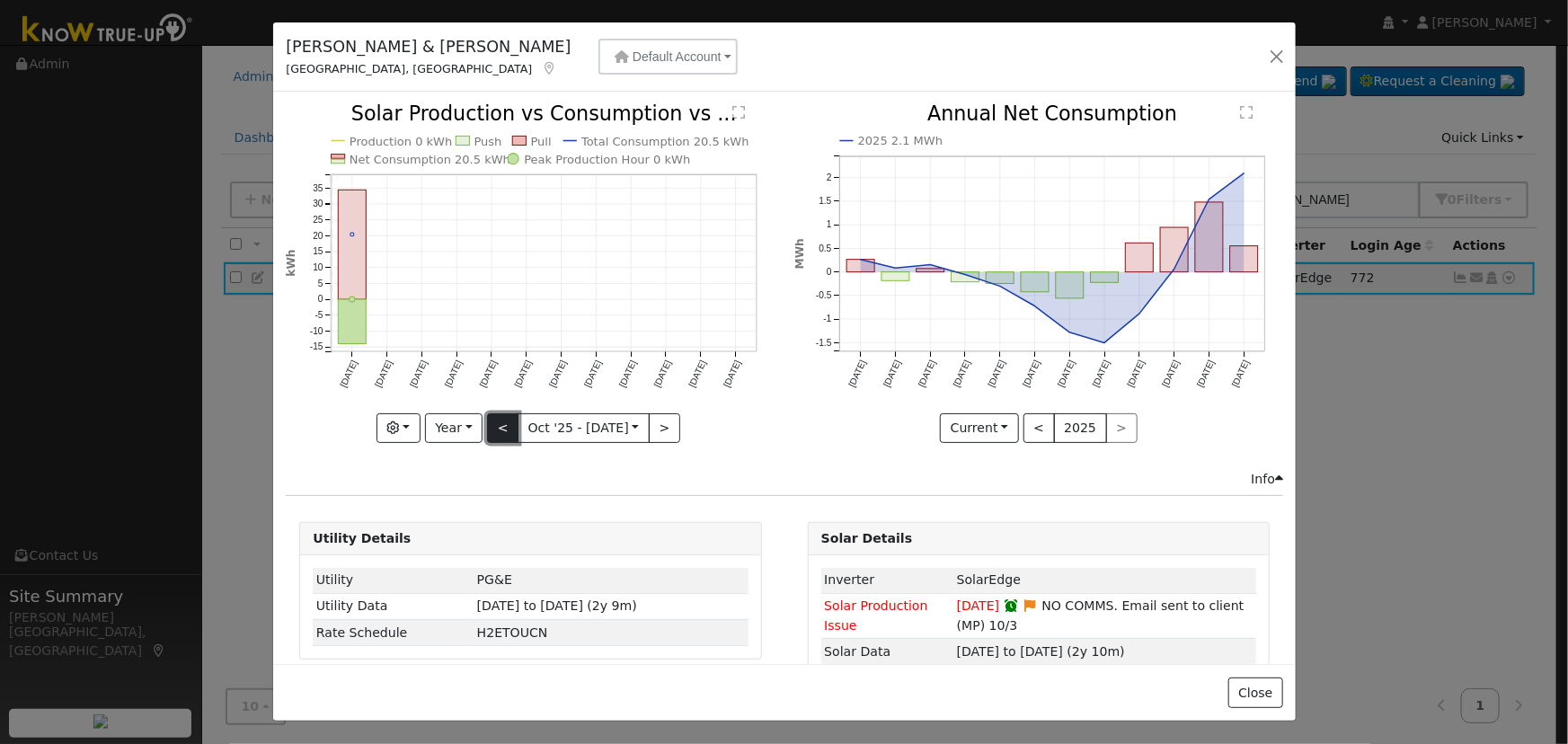
click at [507, 413] on button "<" at bounding box center [502, 428] width 31 height 31
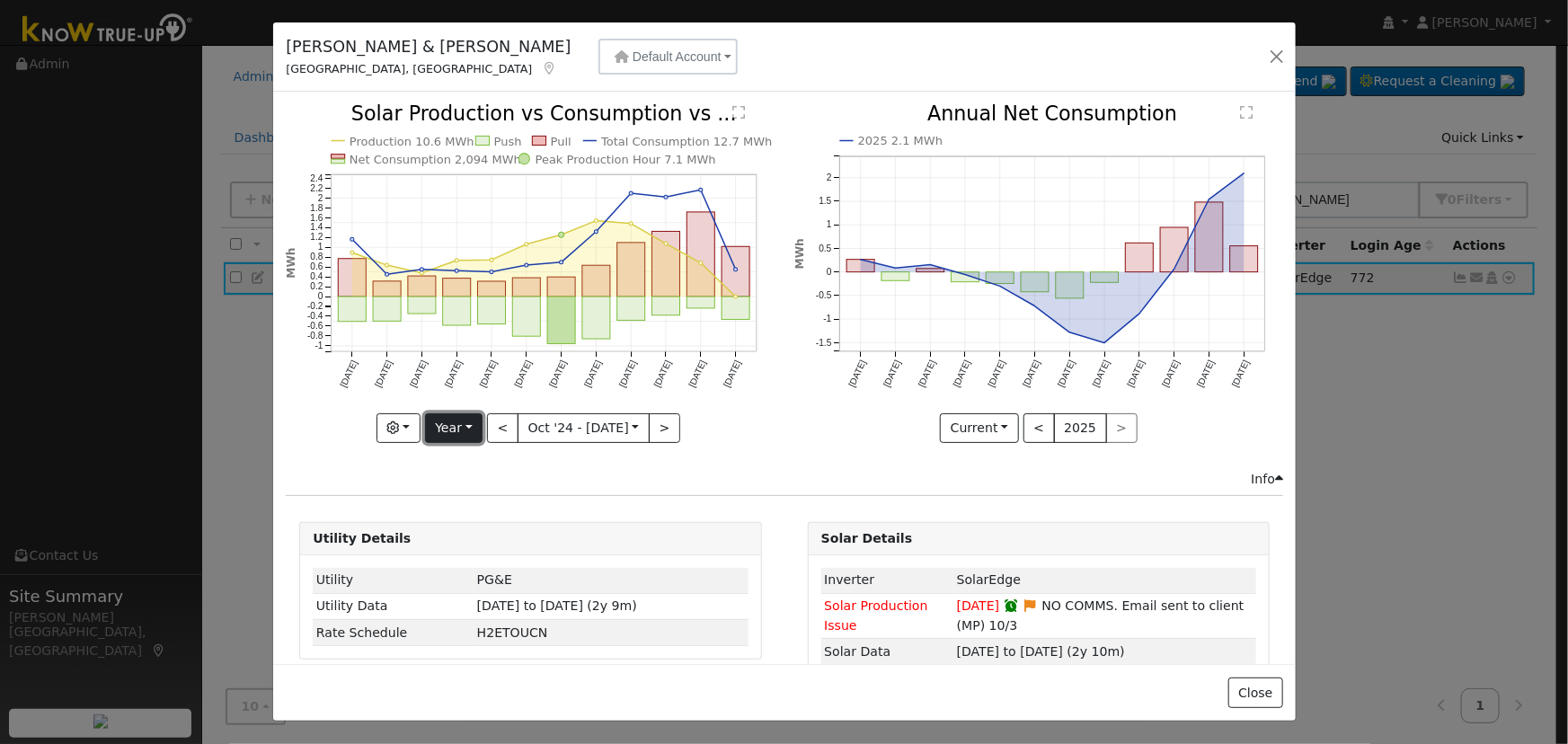
click at [468, 415] on button "Year" at bounding box center [453, 428] width 57 height 31
click at [483, 509] on link "Month" at bounding box center [488, 515] width 125 height 25
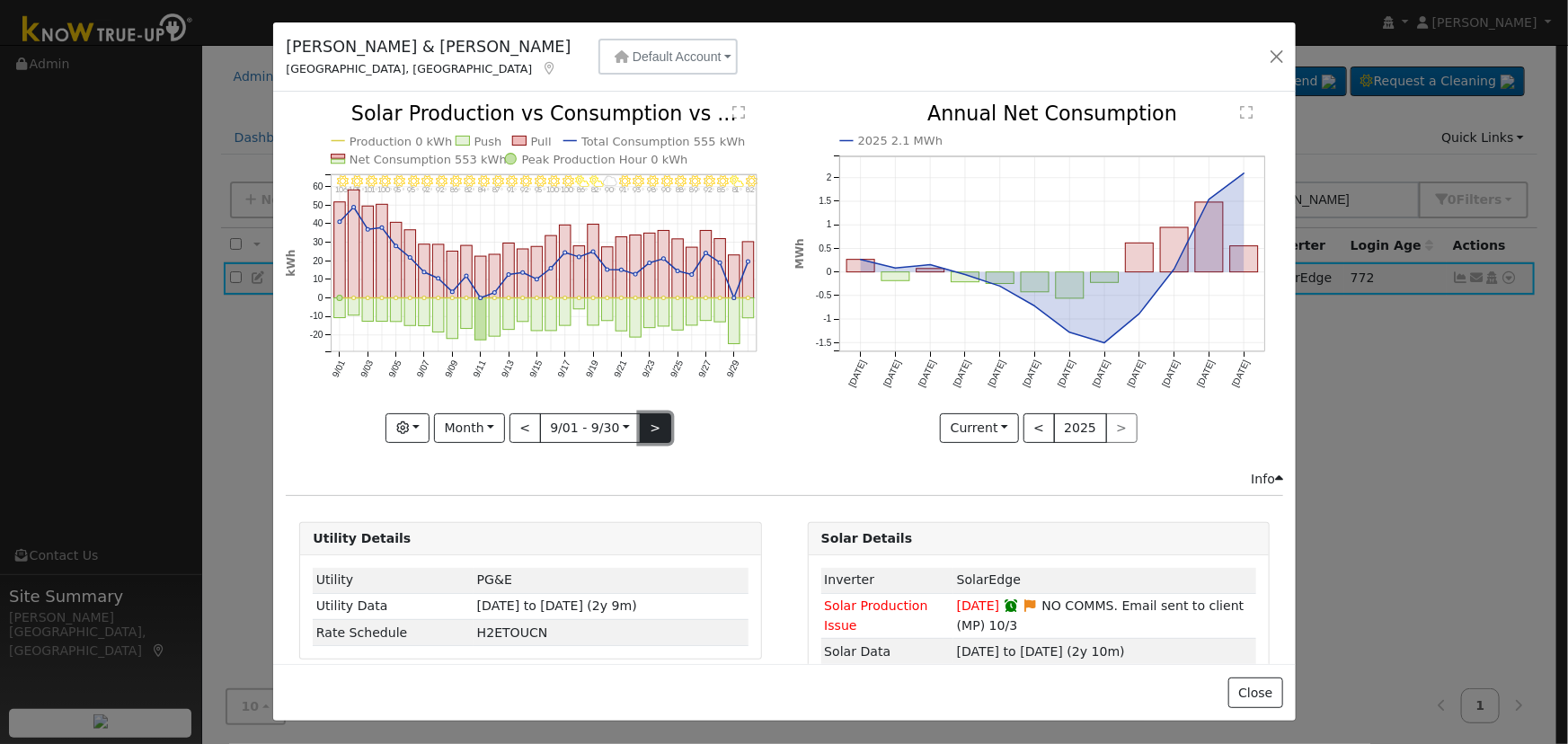
click at [639, 429] on button ">" at bounding box center [654, 428] width 31 height 31
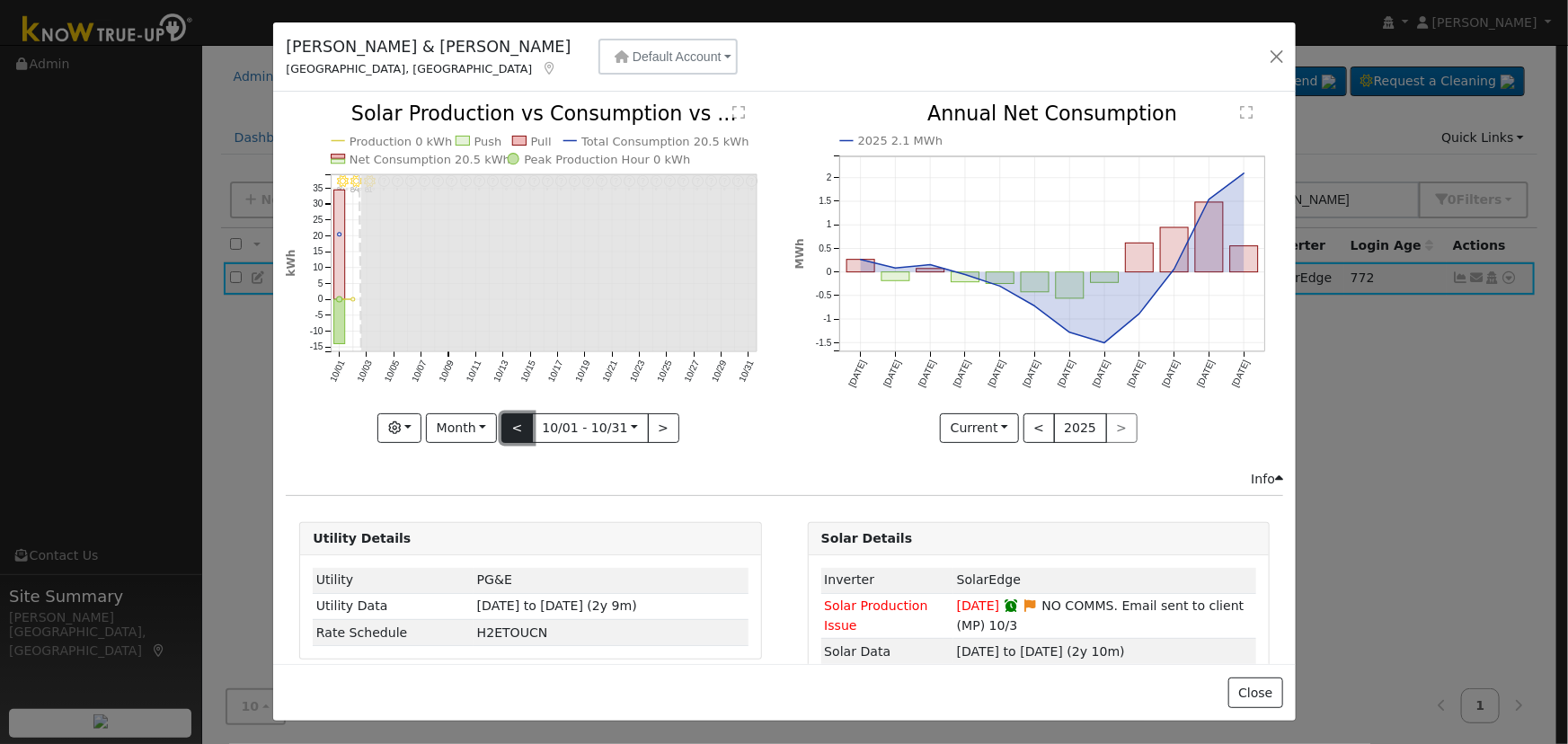
click at [503, 426] on button "<" at bounding box center [516, 428] width 31 height 31
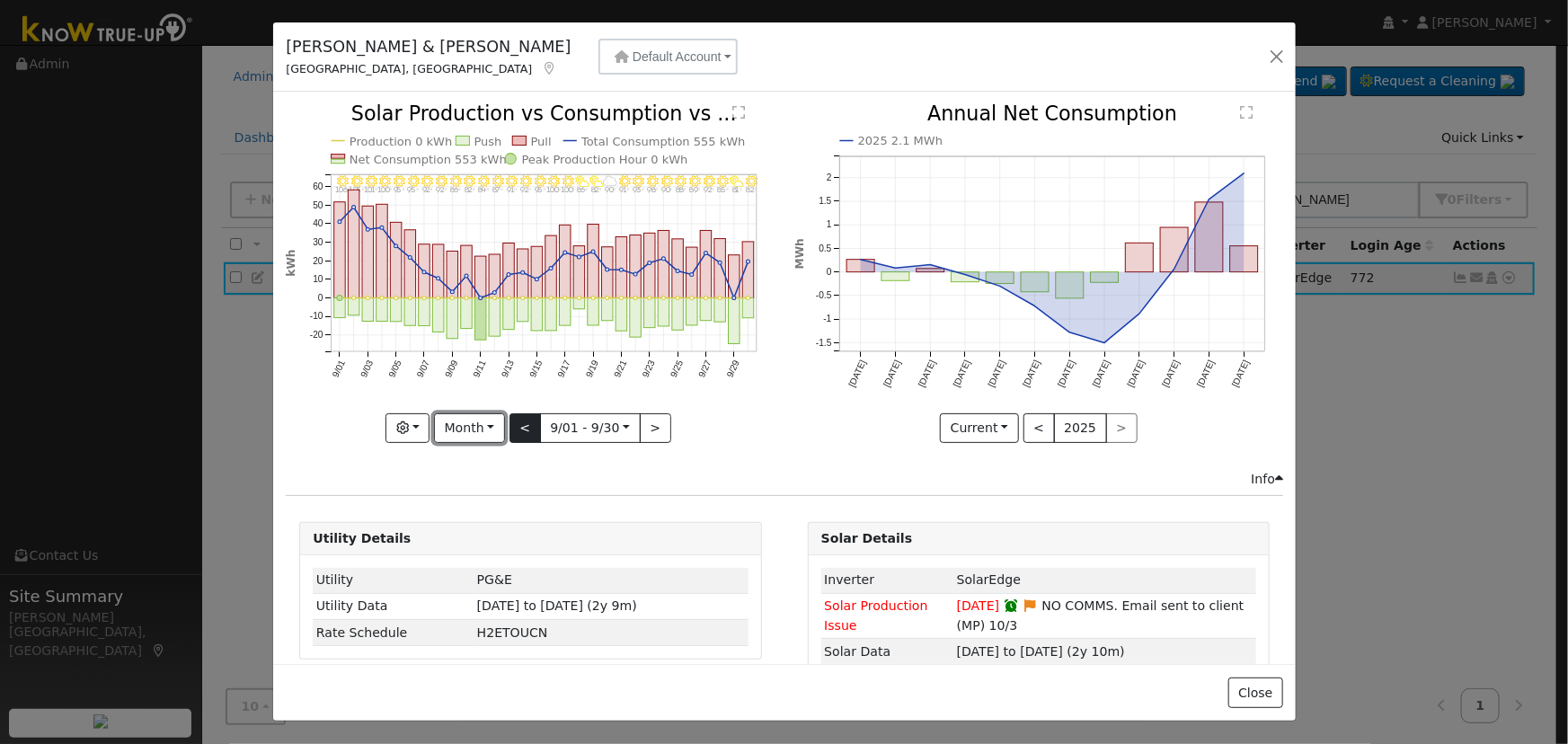
click at [503, 426] on button "Month" at bounding box center [469, 428] width 71 height 31
click at [516, 424] on button "<" at bounding box center [525, 428] width 31 height 31
type input "[DATE]"
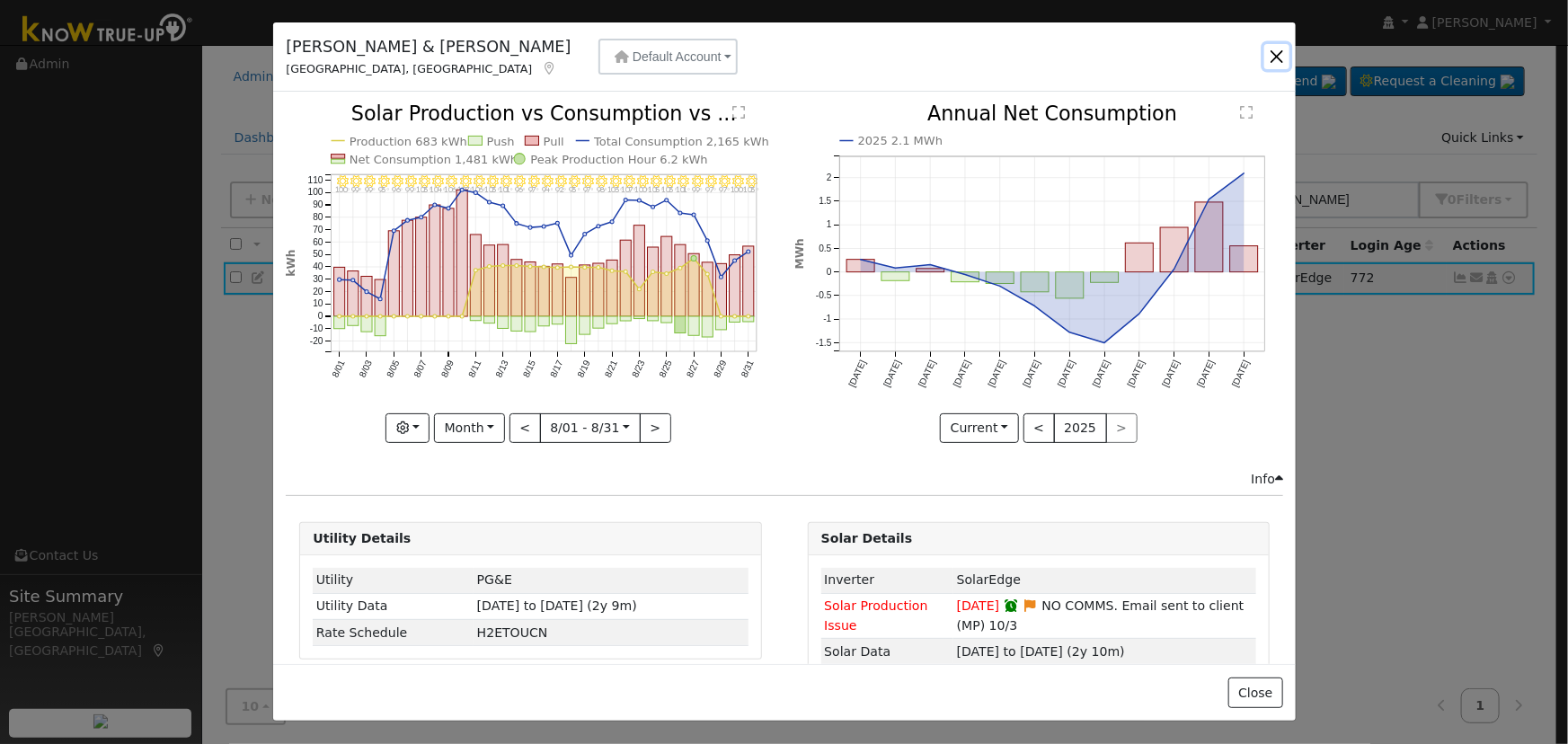
click at [1269, 53] on button "button" at bounding box center [1277, 56] width 25 height 25
